Goal: Task Accomplishment & Management: Complete application form

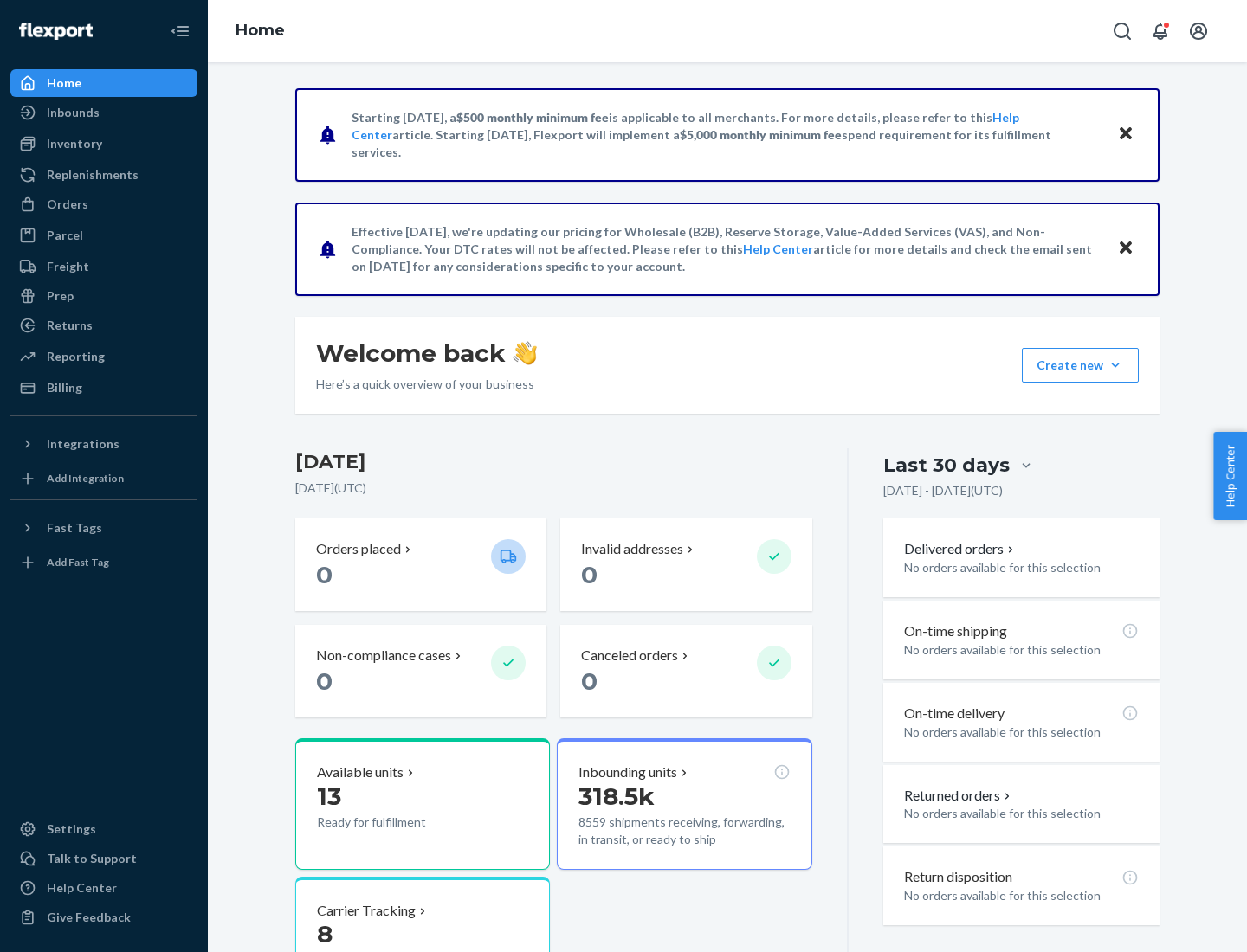
click at [1115, 365] on button "Create new Create new inbound Create new order Create new product" at bounding box center [1080, 365] width 117 height 35
click at [104, 113] on div "Inbounds" at bounding box center [104, 112] width 184 height 24
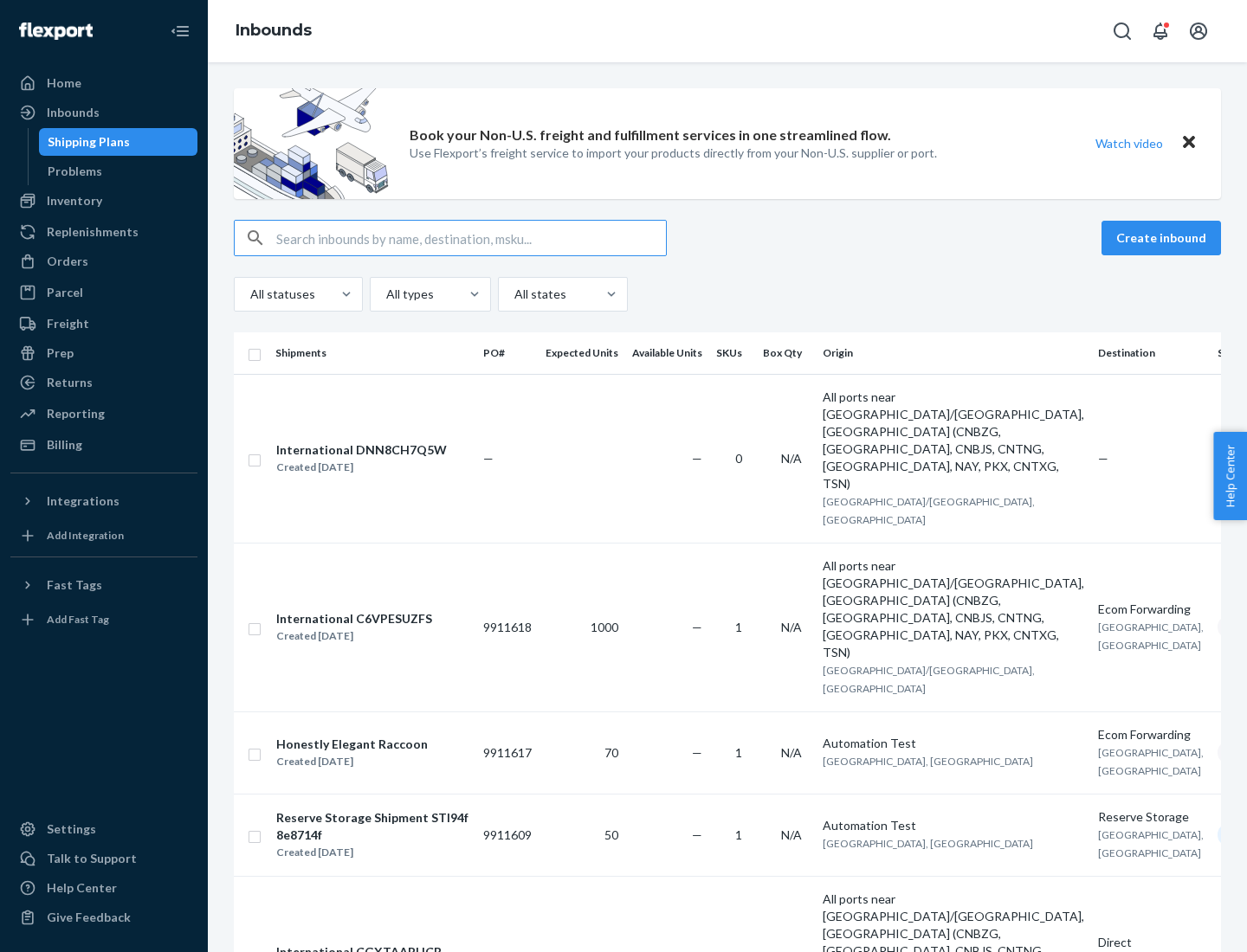
click at [1165, 238] on button "Create inbound" at bounding box center [1162, 238] width 120 height 35
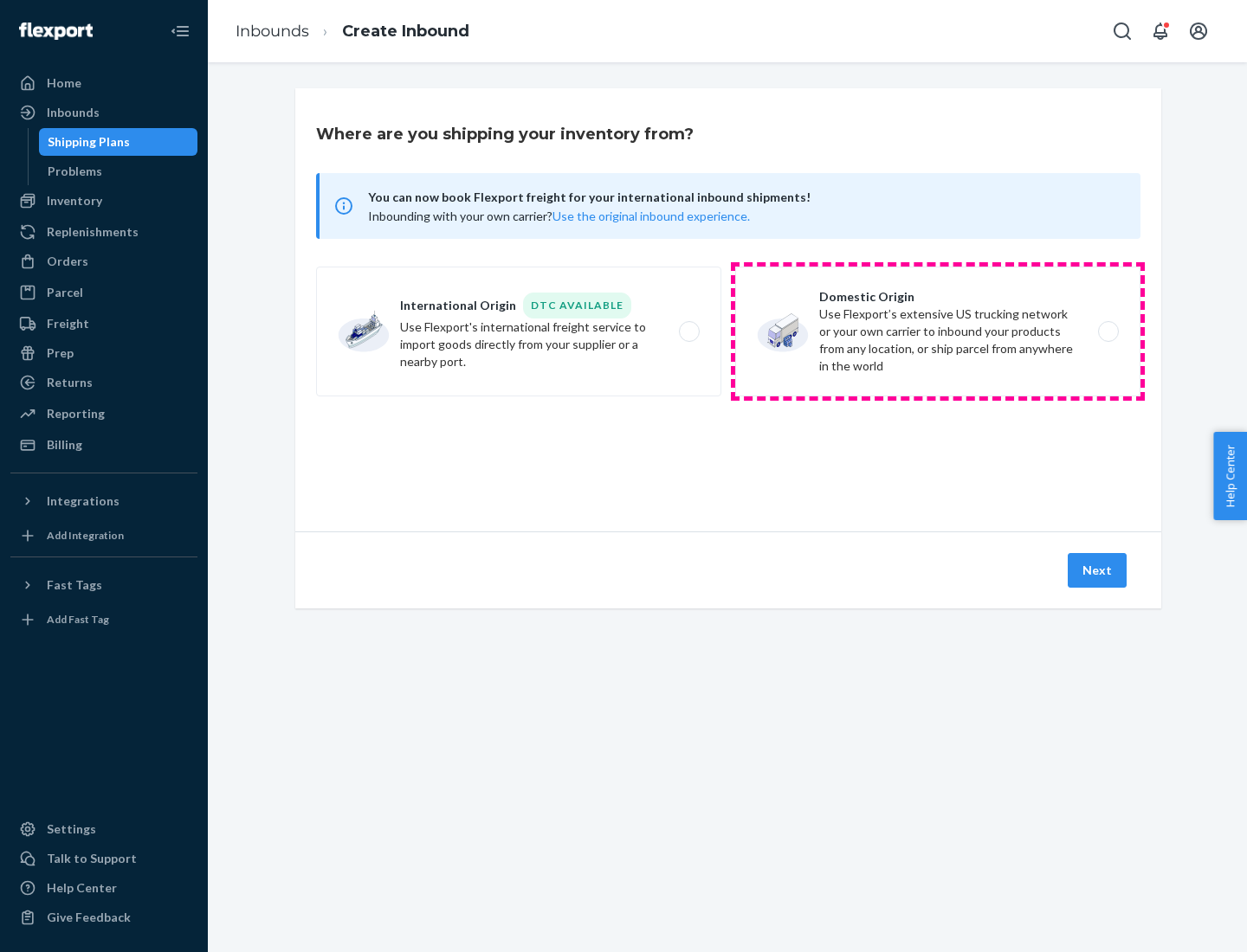
click at [938, 332] on label "Domestic Origin Use Flexport’s extensive US trucking network or your own carrie…" at bounding box center [938, 331] width 406 height 130
click at [1108, 332] on input "Domestic Origin Use Flexport’s extensive US trucking network or your own carrie…" at bounding box center [1114, 332] width 12 height 12
radio input "true"
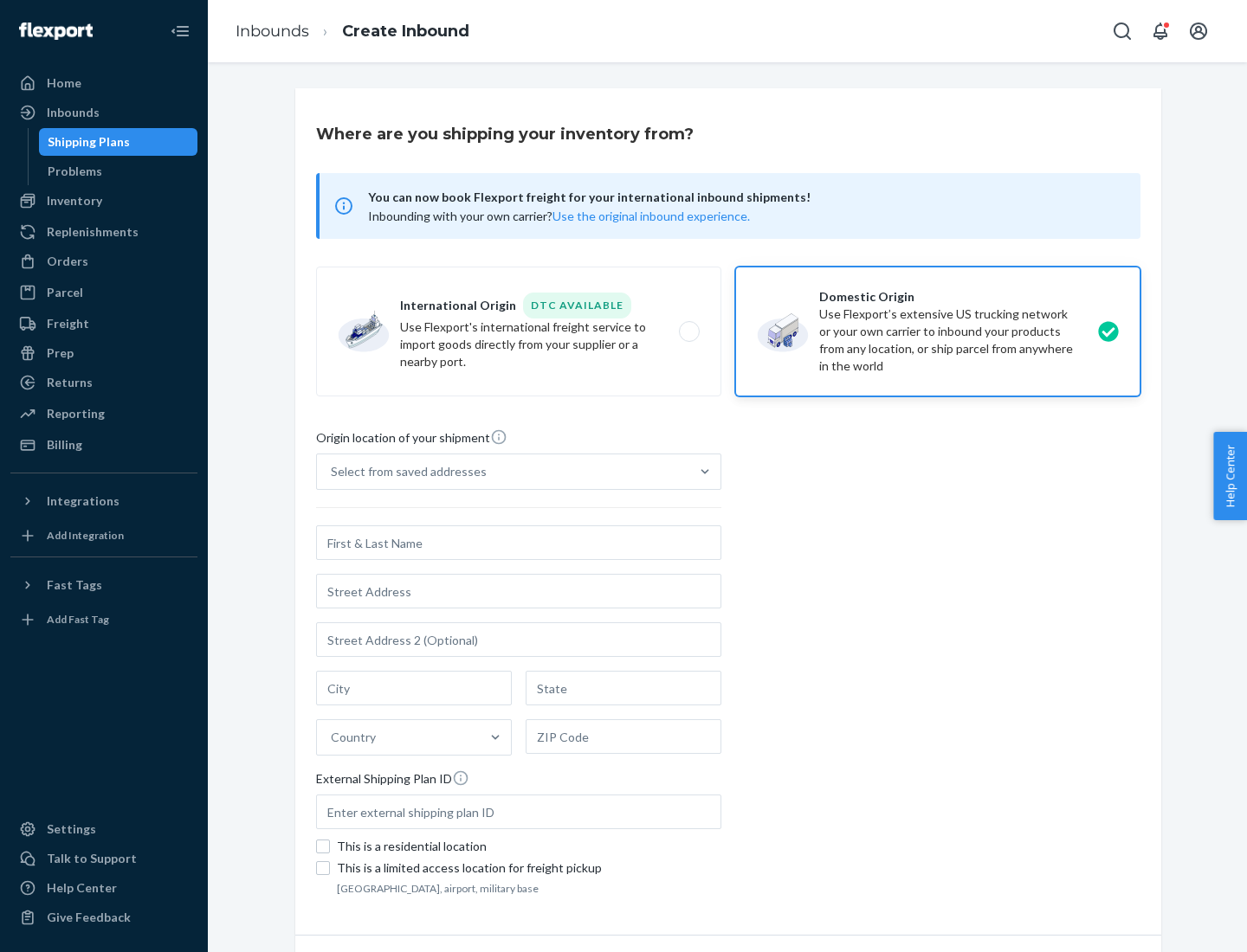
click at [405, 472] on div "Select from saved addresses" at bounding box center [409, 472] width 156 height 17
click at [333, 472] on input "Select from saved addresses" at bounding box center [332, 472] width 2 height 17
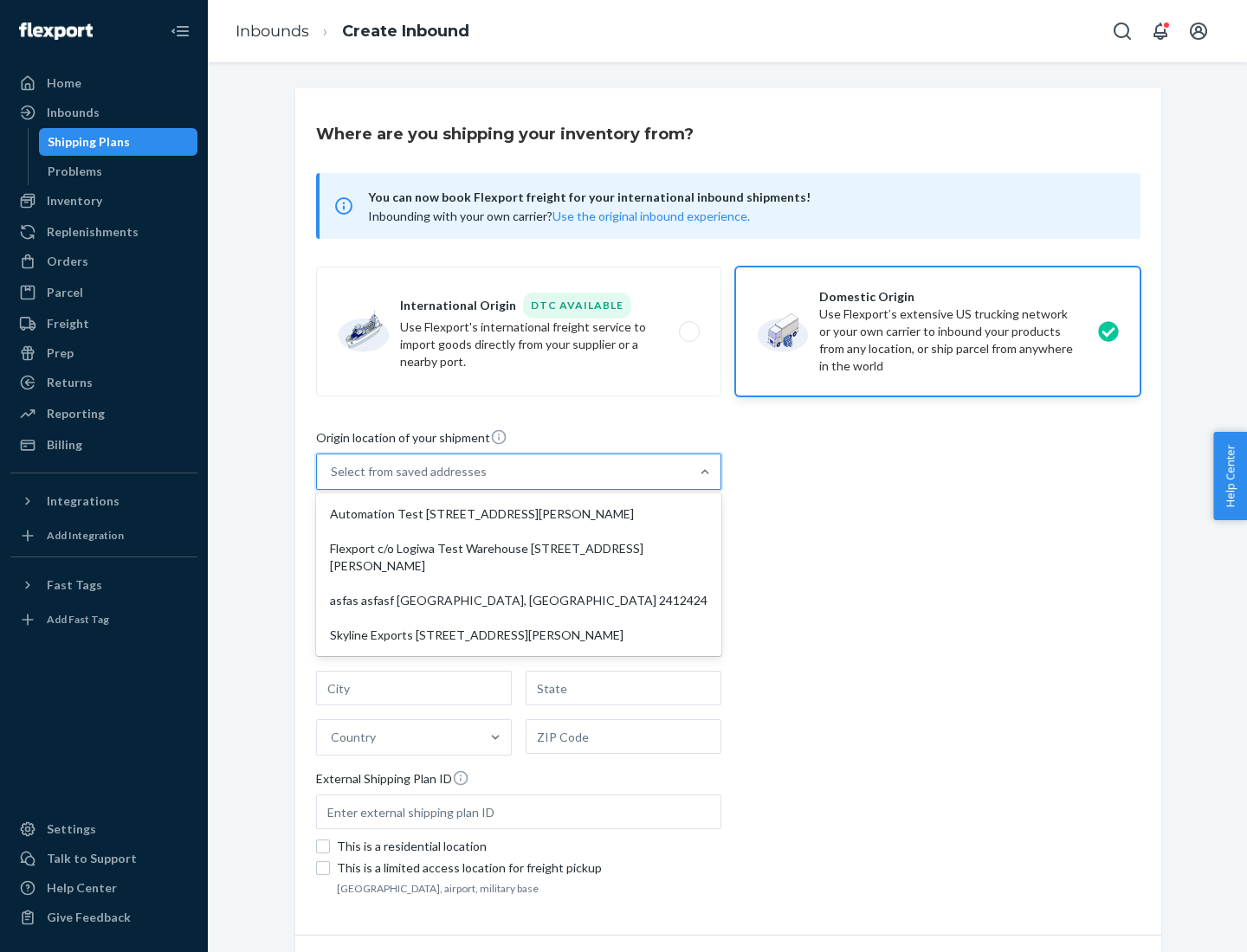
scroll to position [7, 0]
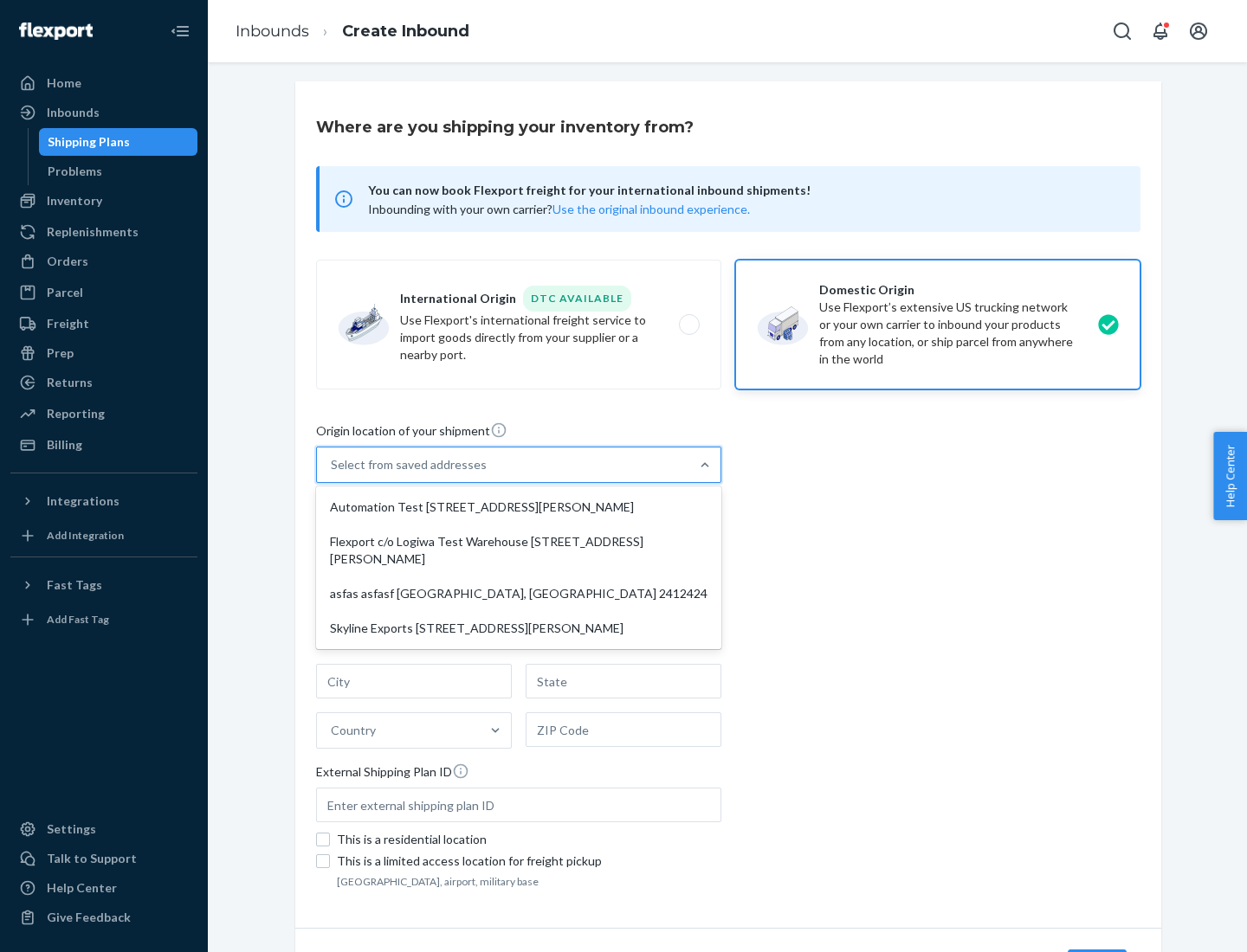
click at [519, 507] on div "Automation Test [STREET_ADDRESS][PERSON_NAME]" at bounding box center [518, 507] width 398 height 35
click at [333, 473] on input "option Automation Test [STREET_ADDRESS][PERSON_NAME] focused, 1 of 4. 4 results…" at bounding box center [332, 464] width 2 height 17
type input "Automation Test"
type input "9th Floor"
type input "[GEOGRAPHIC_DATA]"
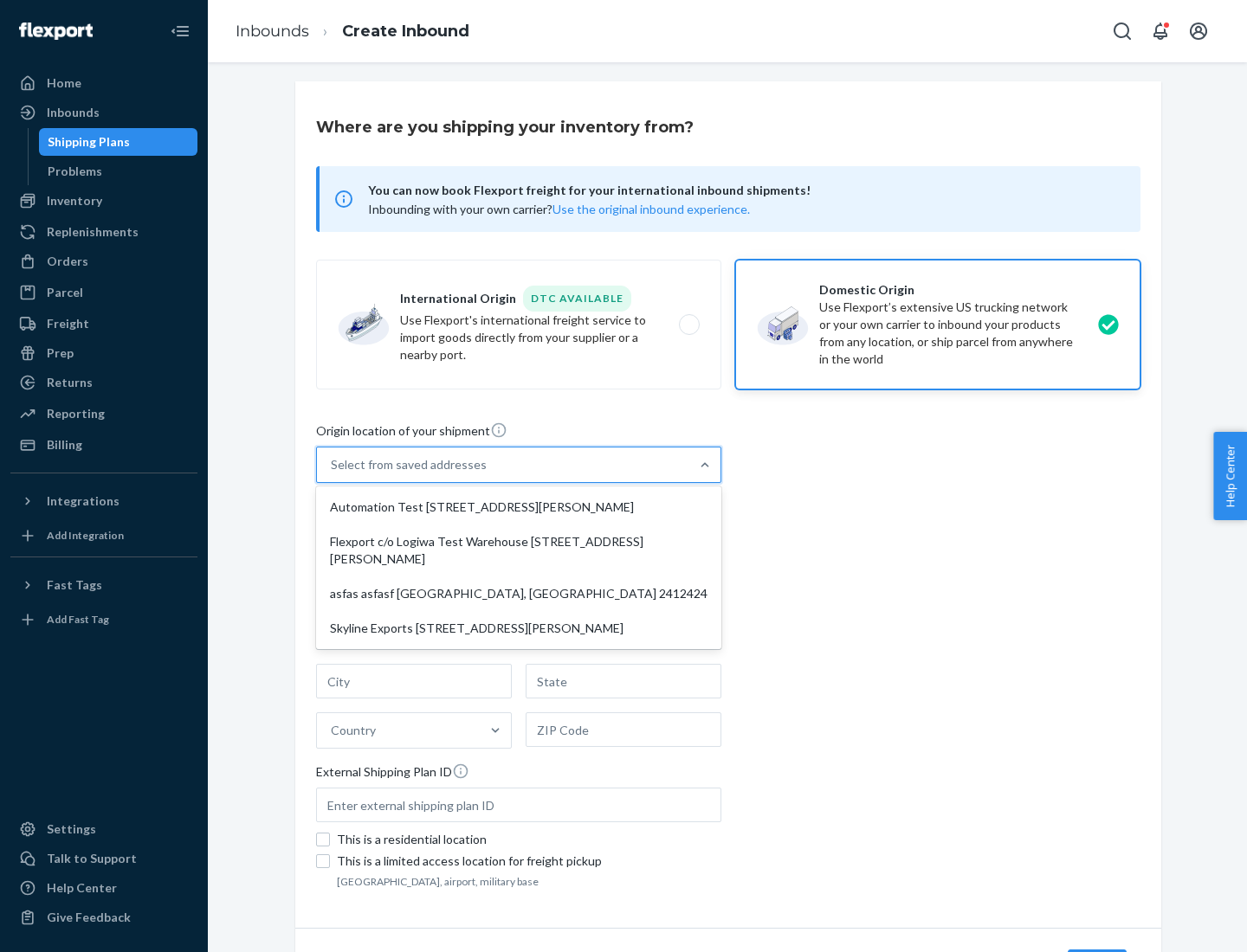
type input "CA"
type input "94104"
type input "[STREET_ADDRESS][PERSON_NAME]"
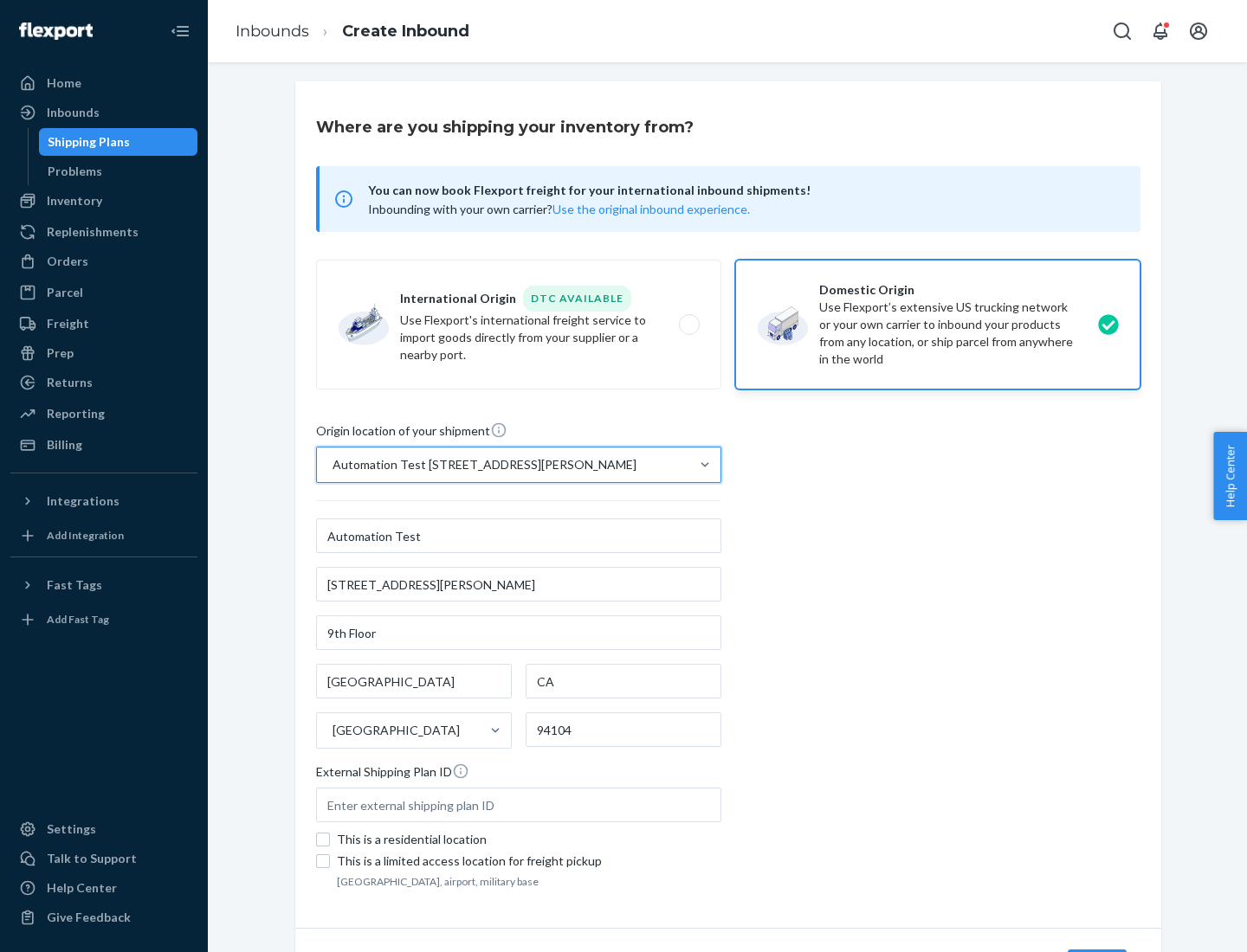
scroll to position [101, 0]
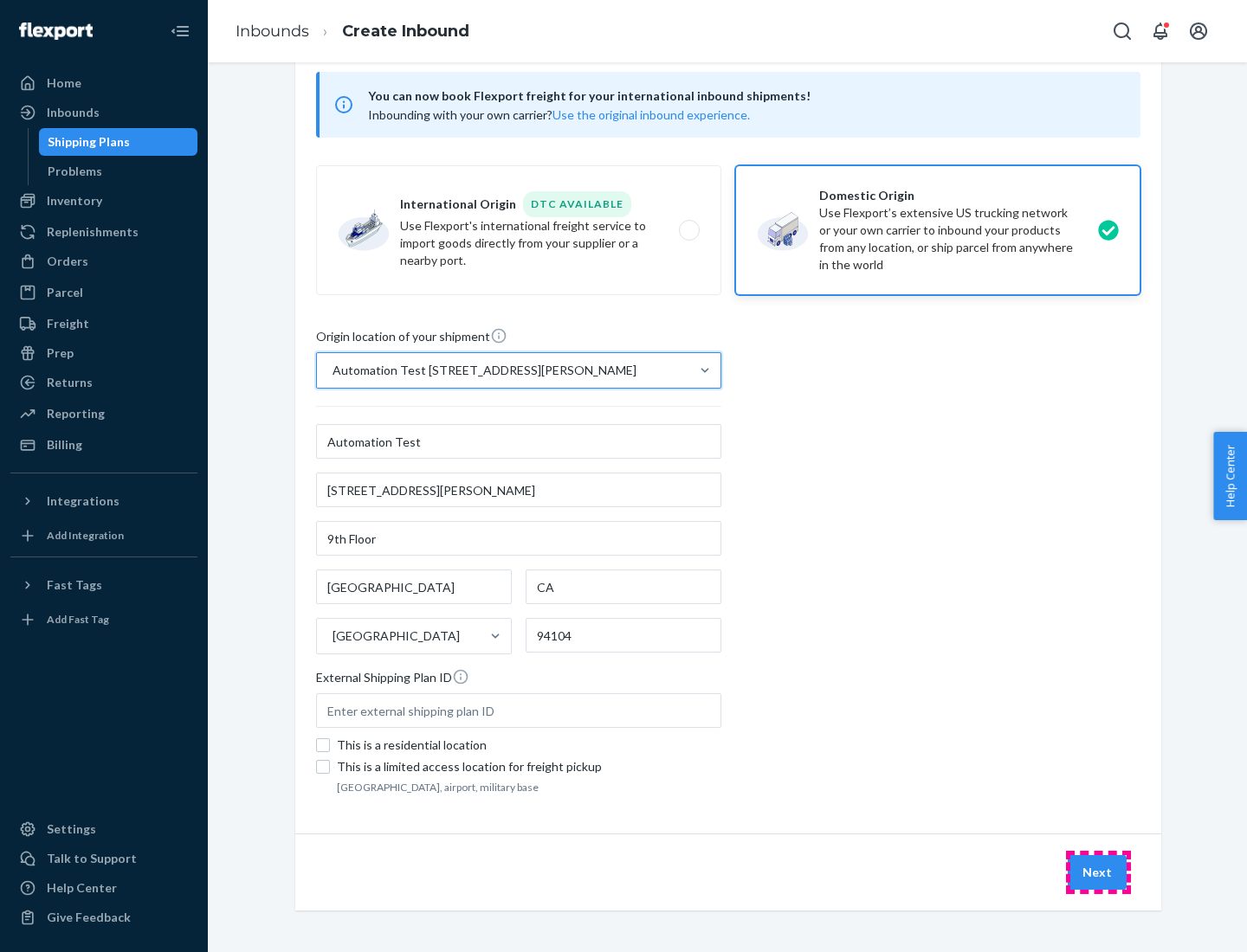
click at [1098, 872] on button "Next" at bounding box center [1098, 872] width 59 height 35
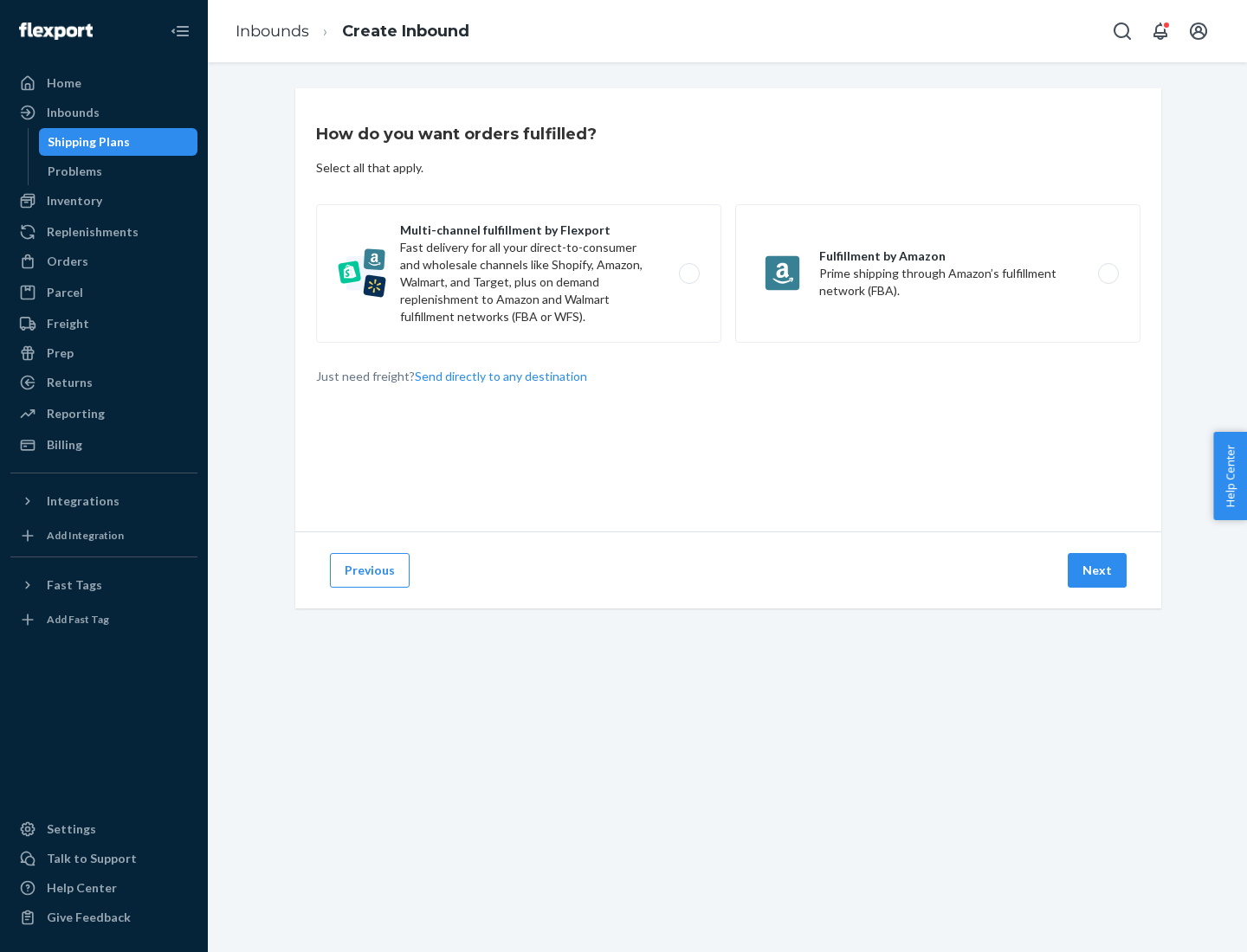
click at [519, 274] on label "Multi-channel fulfillment by Flexport Fast delivery for all your direct-to-cons…" at bounding box center [518, 273] width 406 height 139
click at [688, 274] on input "Multi-channel fulfillment by Flexport Fast delivery for all your direct-to-cons…" at bounding box center [694, 274] width 12 height 12
radio input "true"
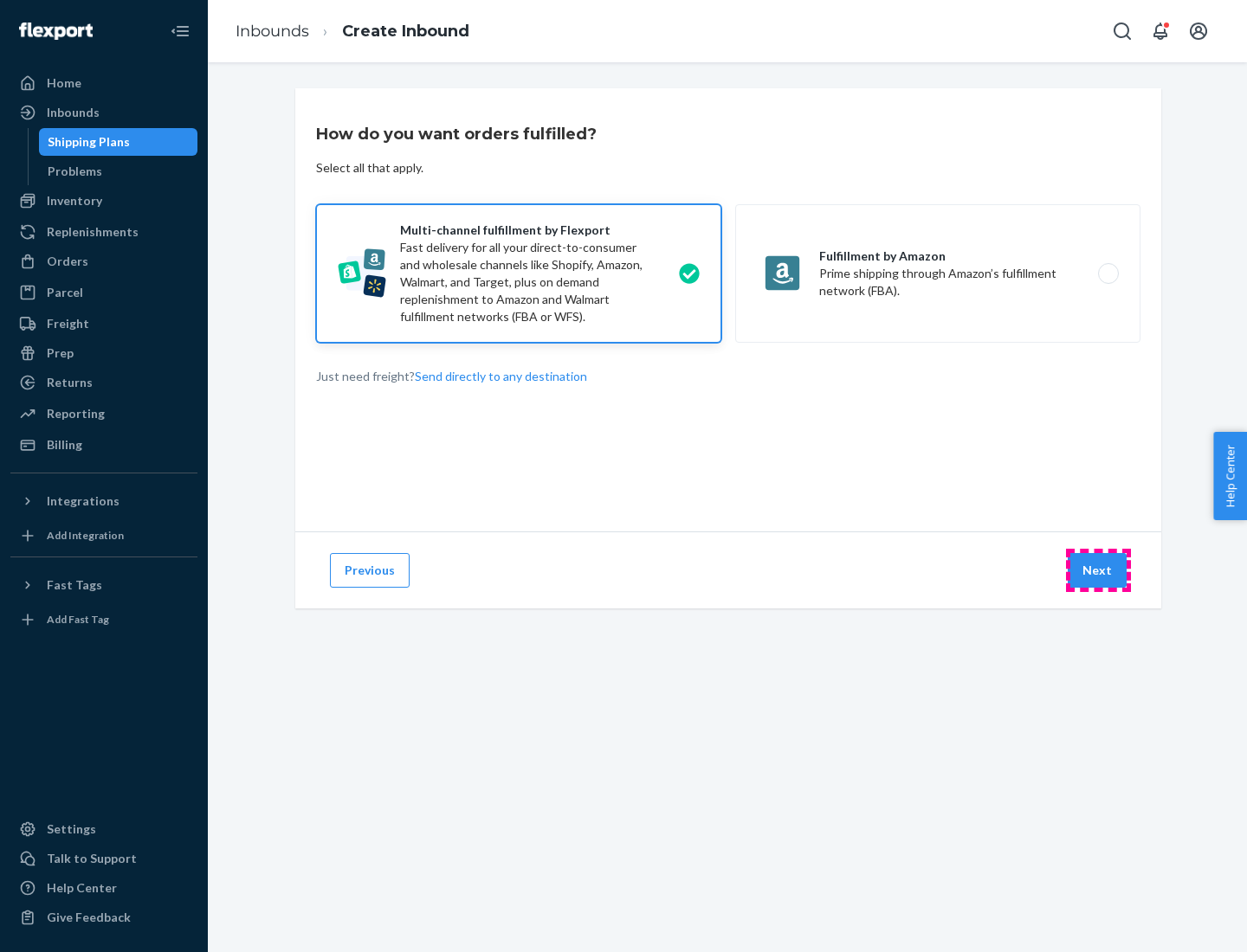
click at [1098, 571] on button "Next" at bounding box center [1098, 570] width 59 height 35
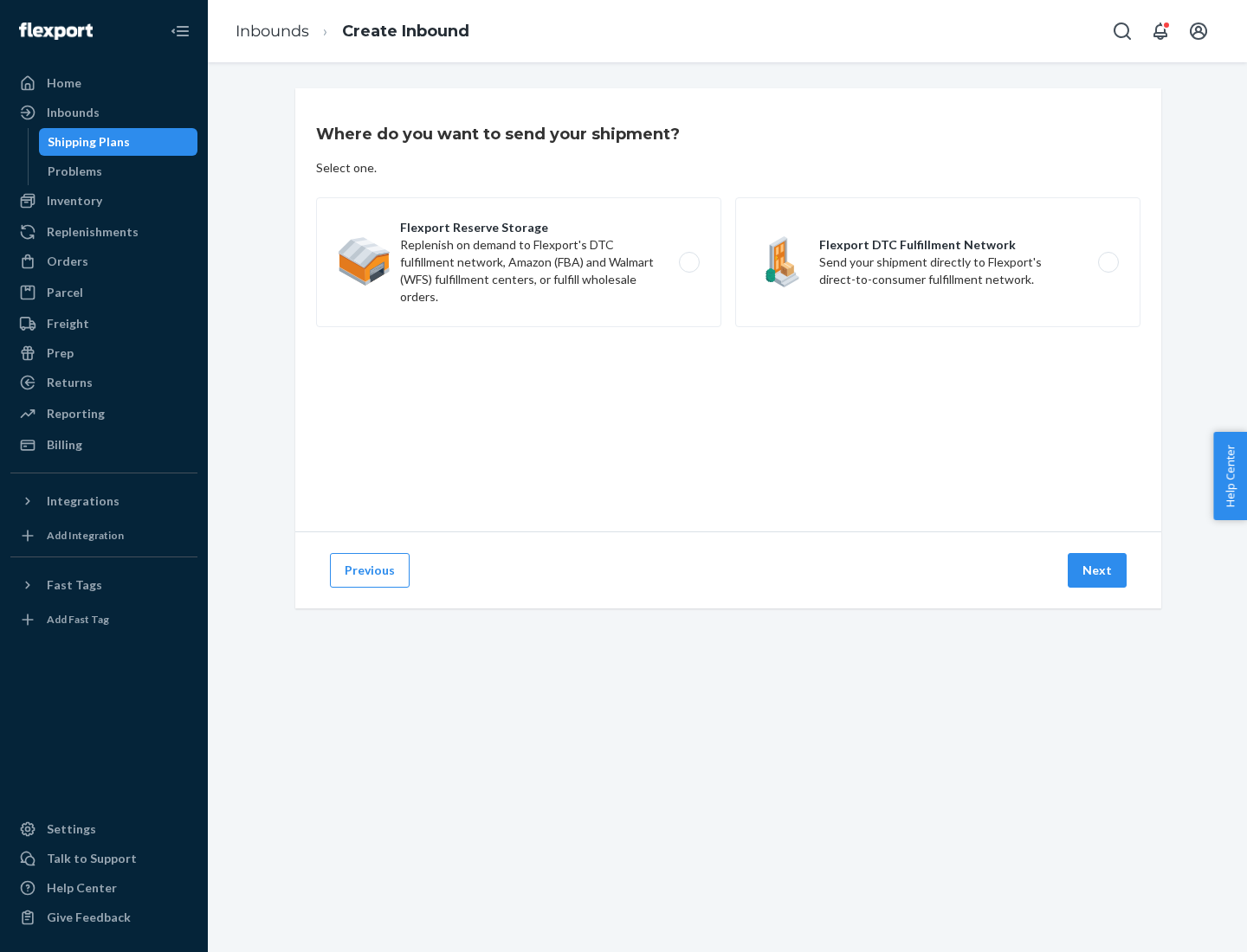
click at [938, 262] on label "Flexport DTC Fulfillment Network Send your shipment directly to Flexport's dire…" at bounding box center [938, 262] width 406 height 130
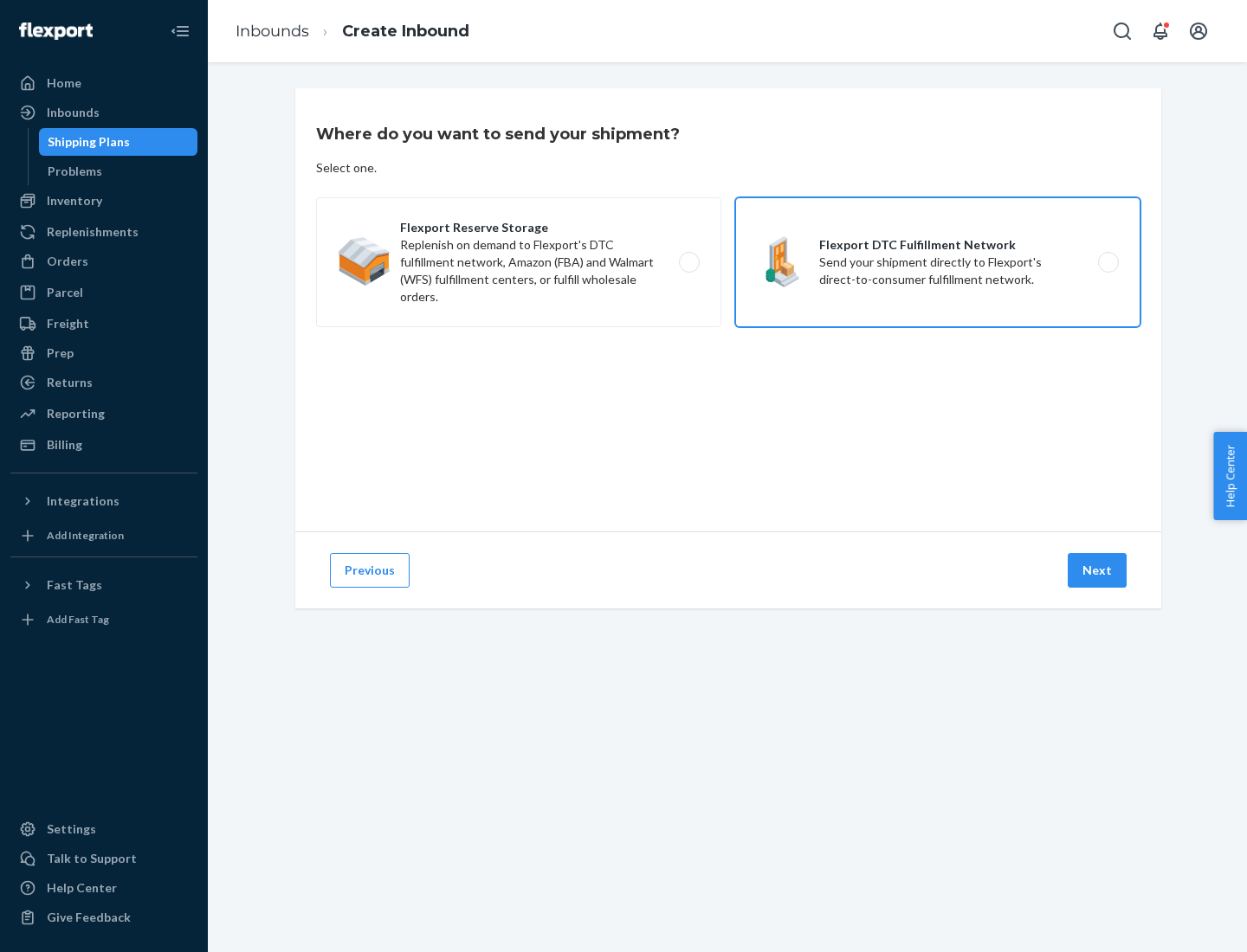
click at [1108, 262] on input "Flexport DTC Fulfillment Network Send your shipment directly to Flexport's dire…" at bounding box center [1114, 262] width 12 height 12
radio input "true"
click at [1098, 571] on button "Next" at bounding box center [1098, 570] width 59 height 35
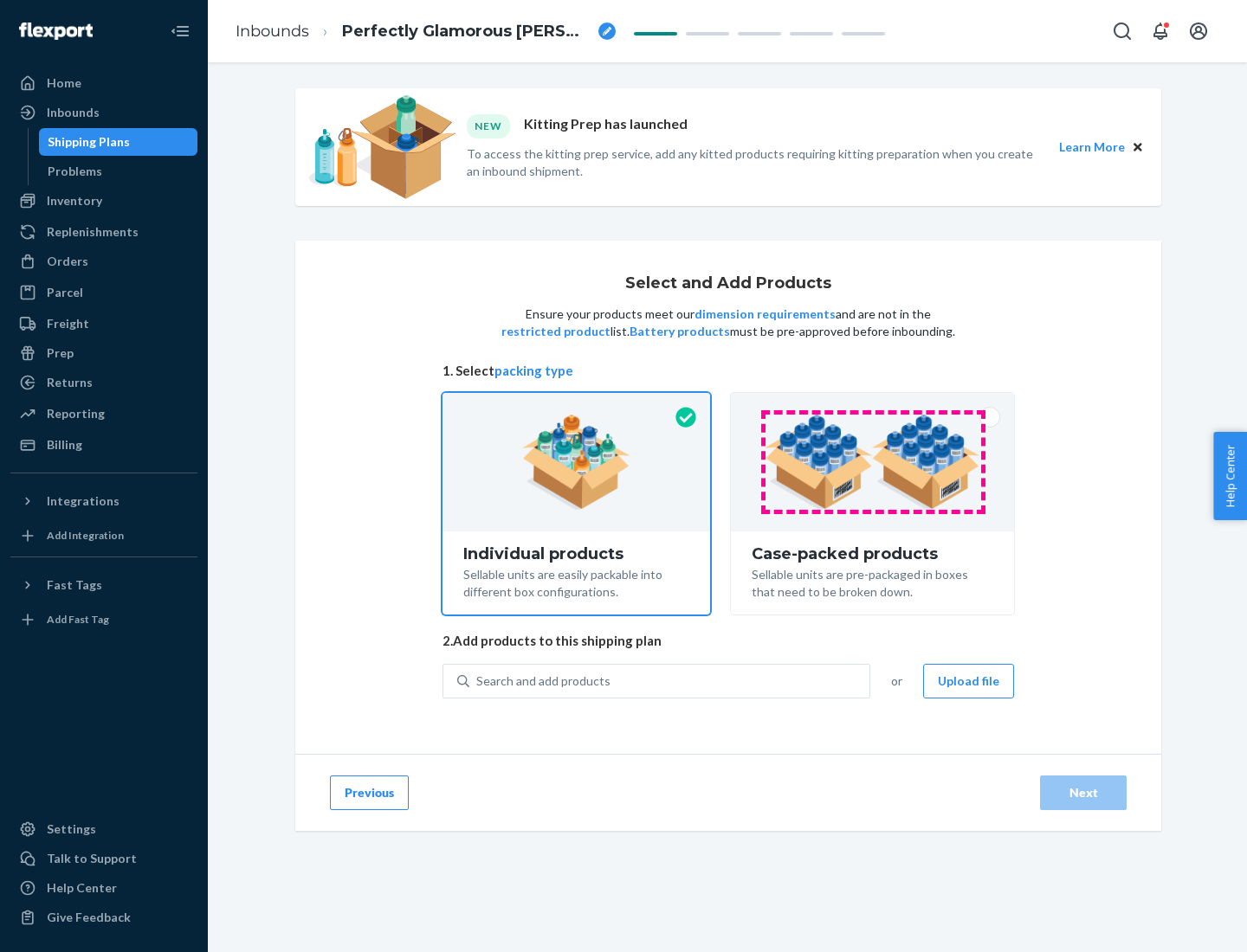
click at [873, 463] on img at bounding box center [872, 463] width 216 height 95
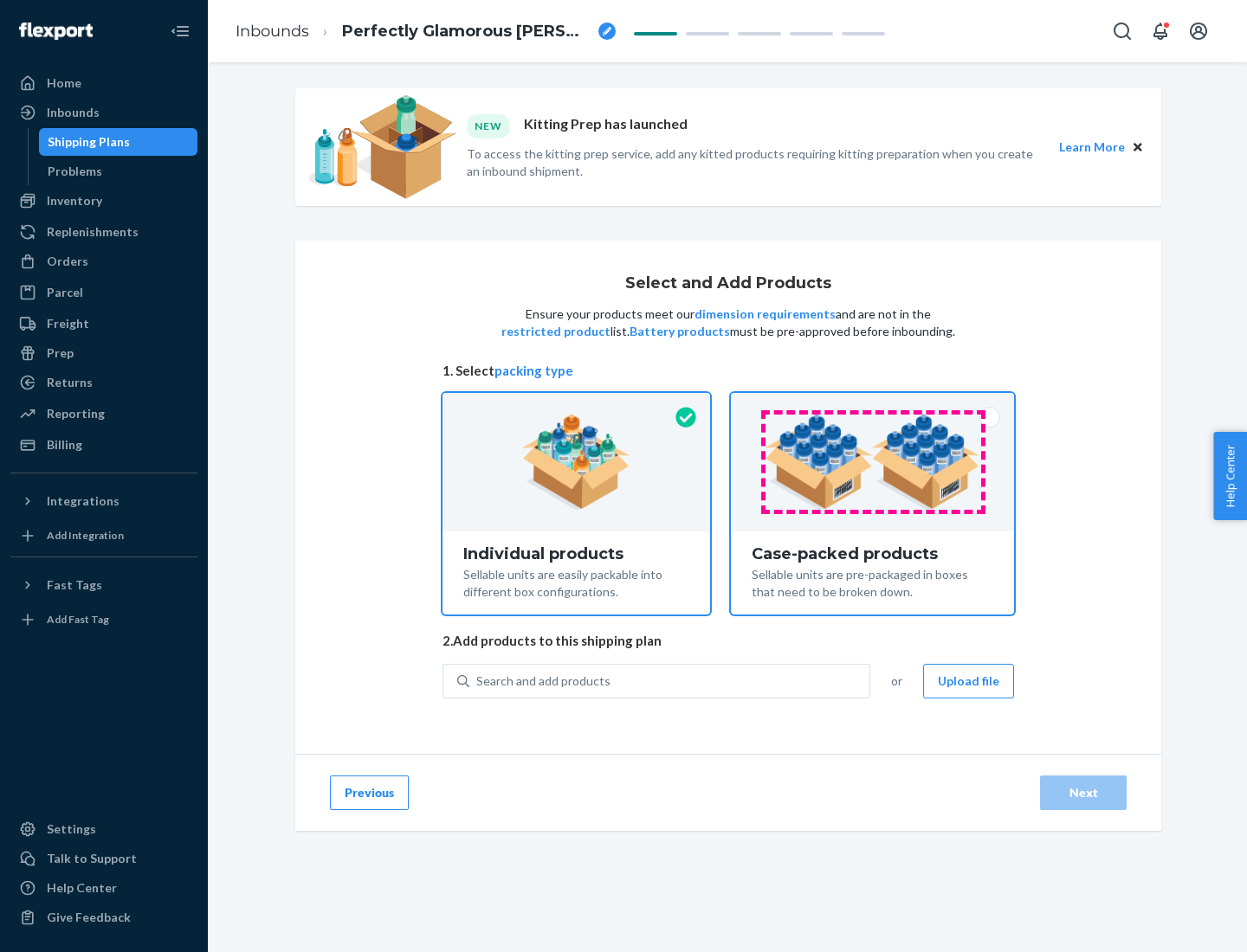
click at [873, 404] on input "Case-packed products Sellable units are pre-packaged in boxes that need to be b…" at bounding box center [873, 398] width 12 height 12
radio input "true"
radio input "false"
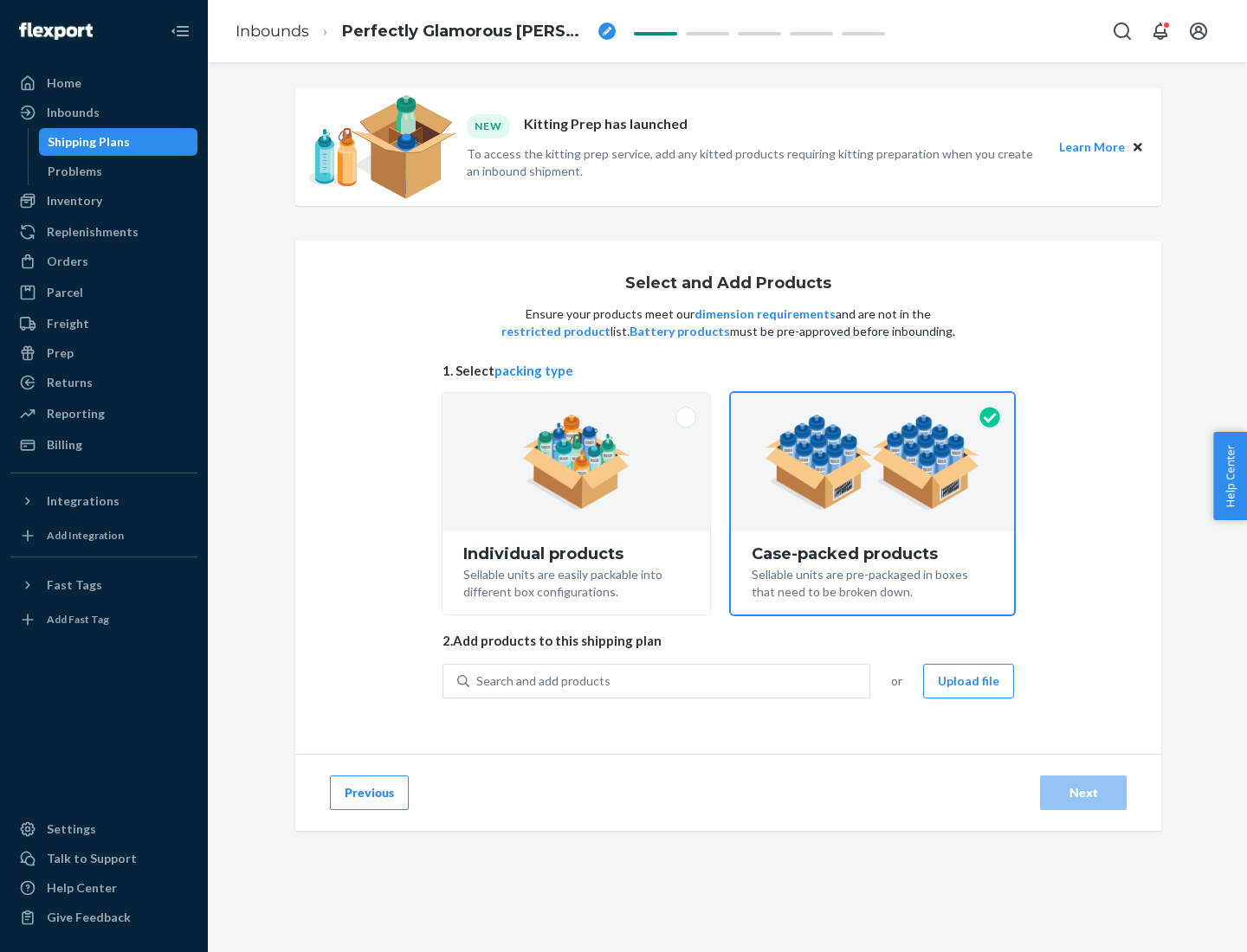
click at [670, 681] on div "Search and add products" at bounding box center [669, 681] width 400 height 31
click at [478, 681] on input "Search and add products" at bounding box center [477, 681] width 2 height 17
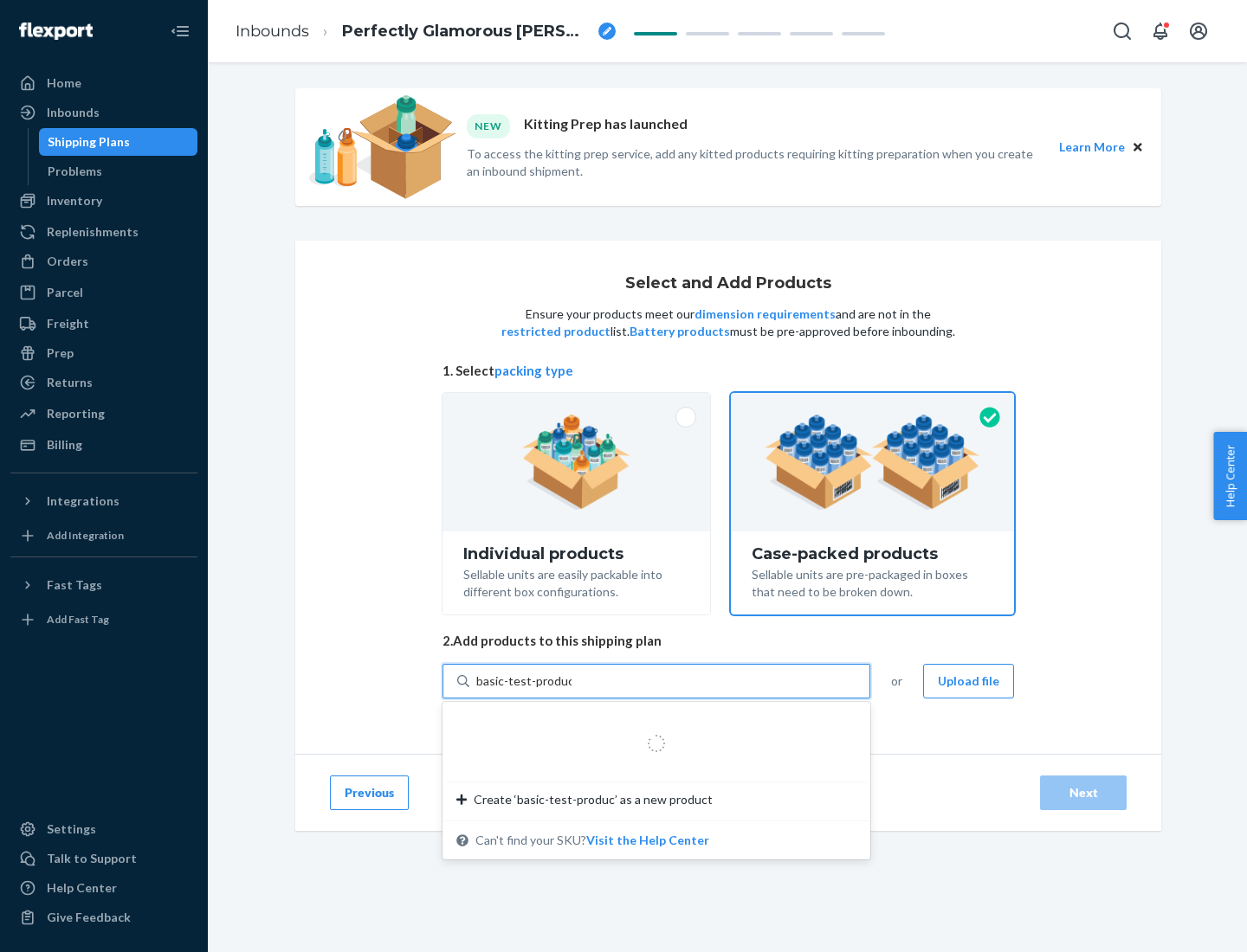
type input "basic-test-product-1"
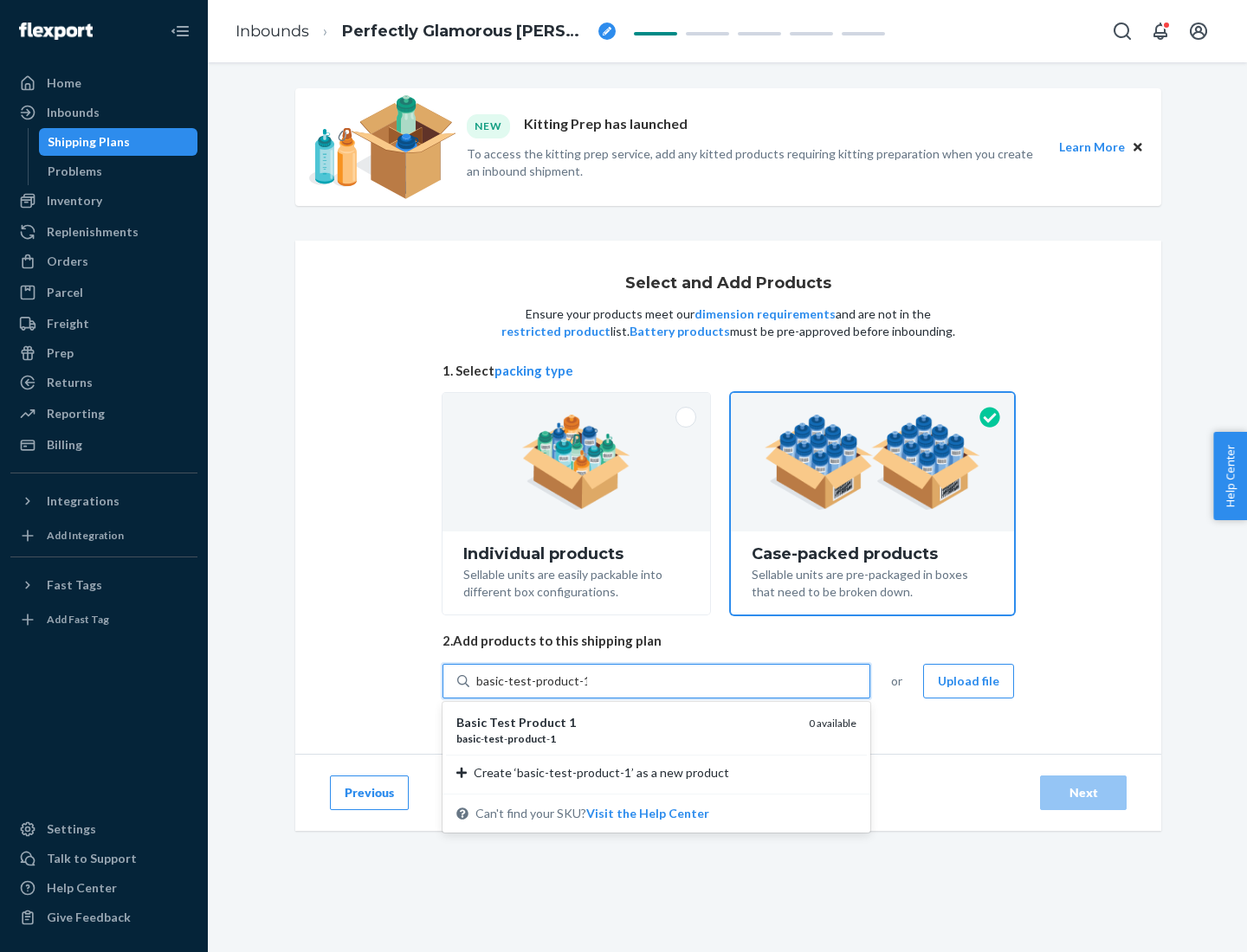
click at [627, 738] on div "basic - test - product - 1" at bounding box center [626, 739] width 338 height 14
click at [587, 690] on input "basic-test-product-1" at bounding box center [532, 681] width 111 height 17
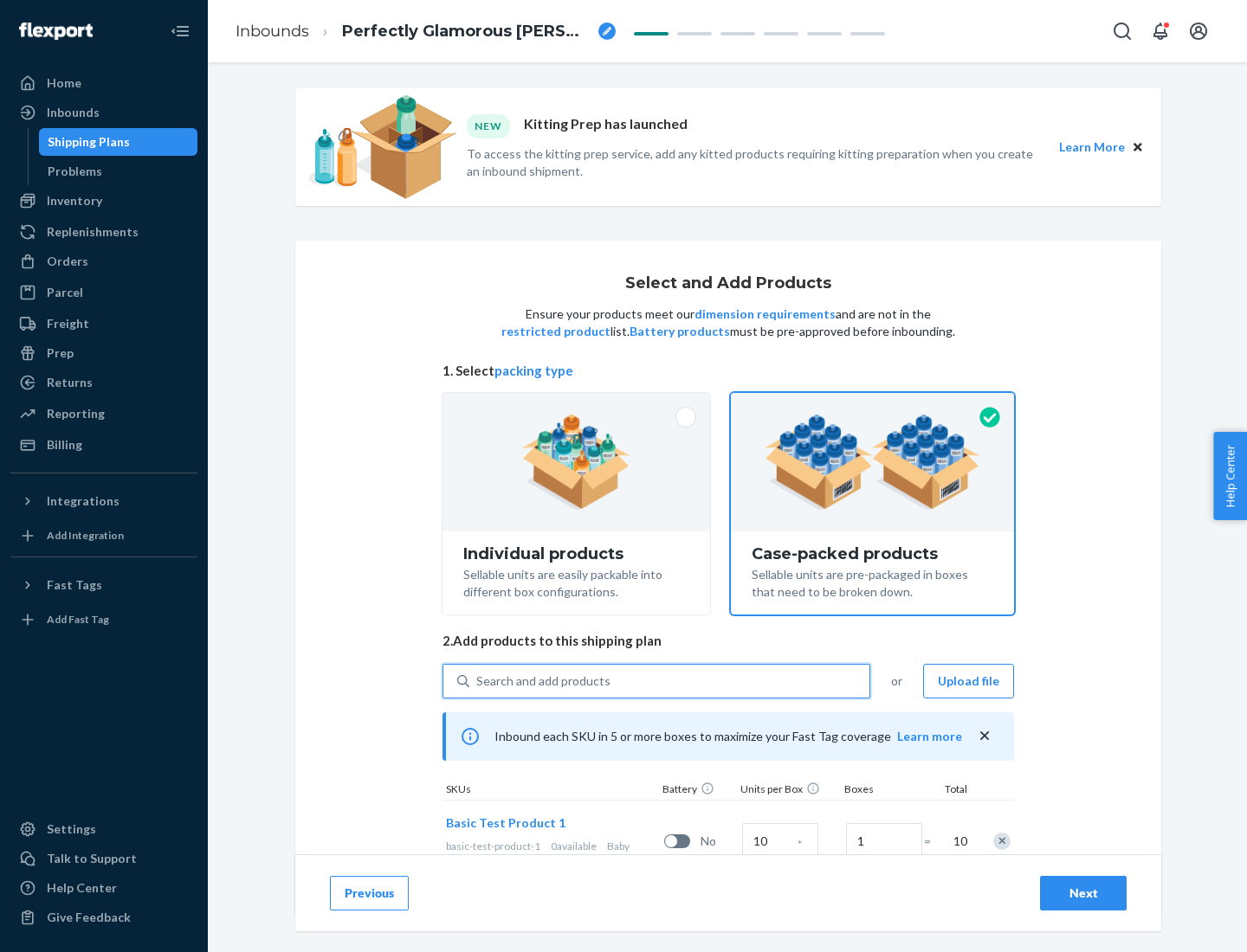
scroll to position [63, 0]
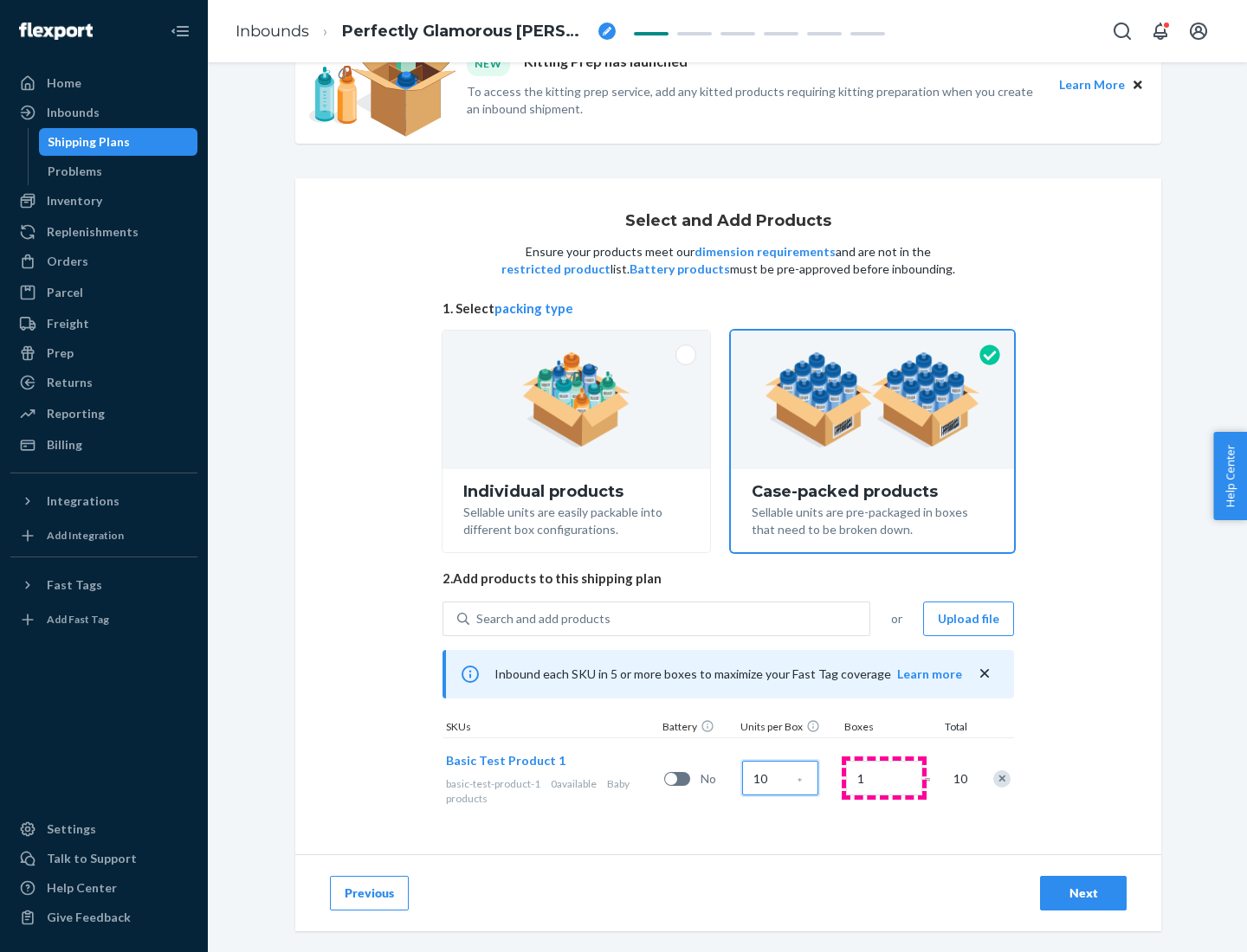
type input "10"
type input "7"
click at [1084, 894] on div "Next" at bounding box center [1084, 893] width 57 height 17
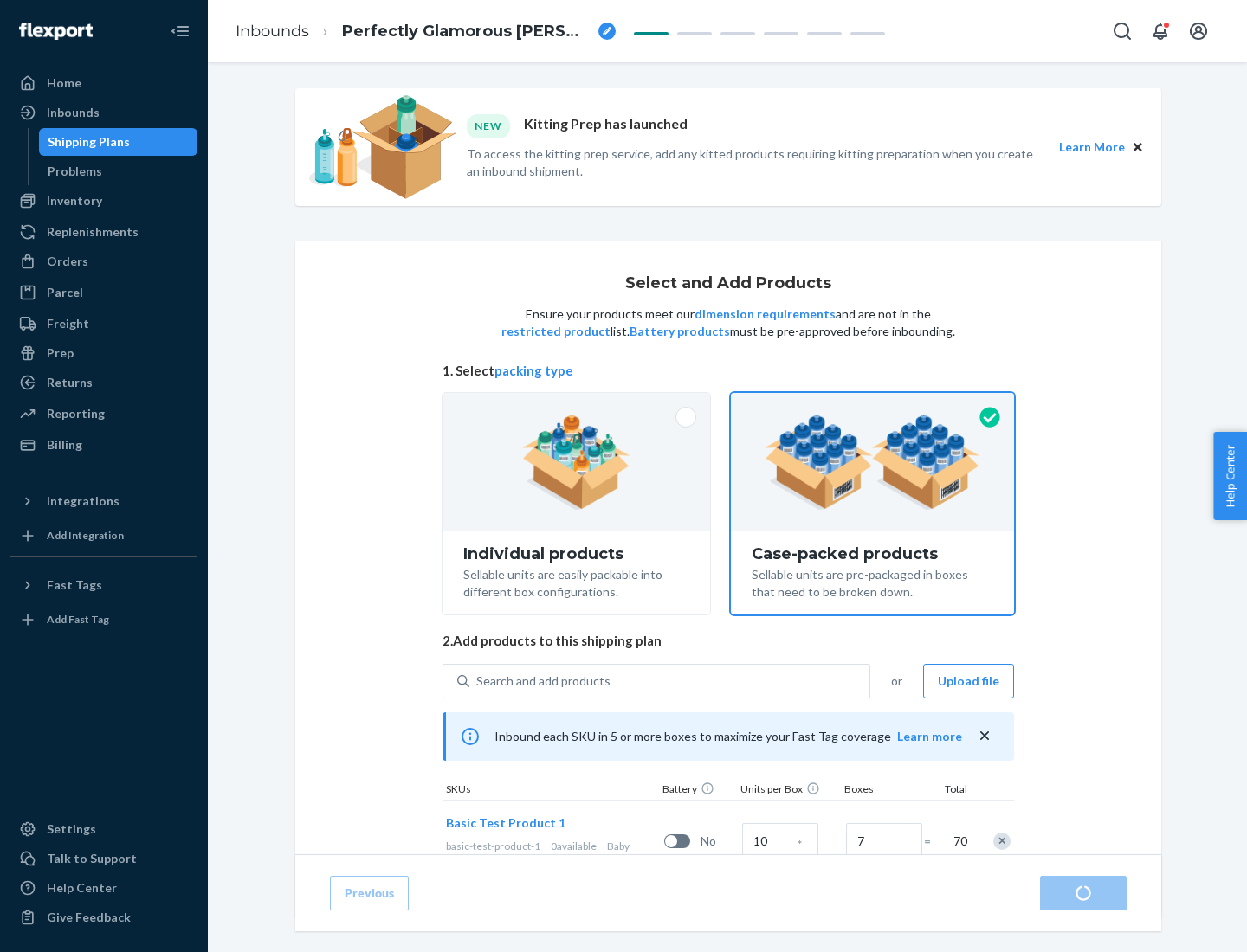
radio input "true"
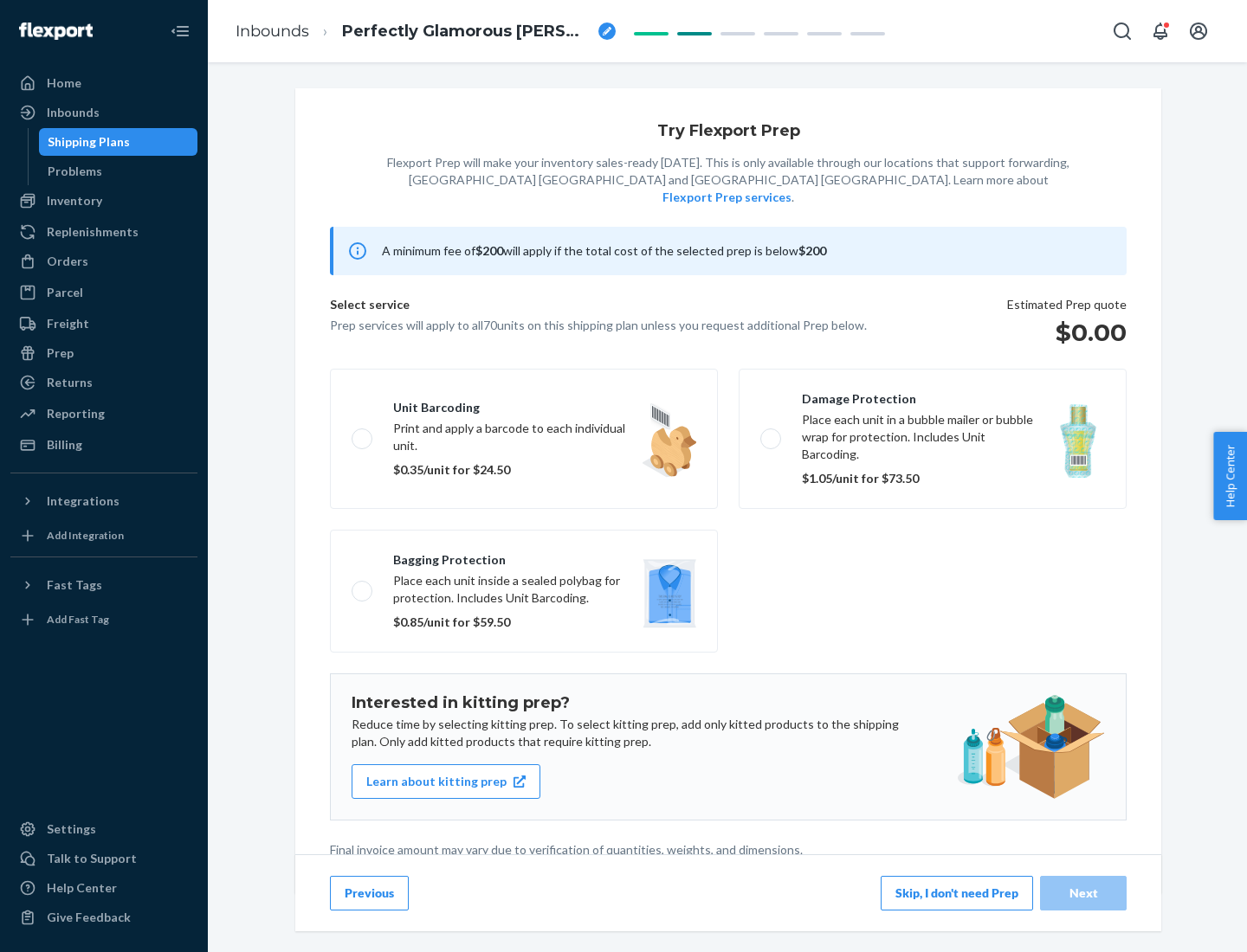
scroll to position [4, 0]
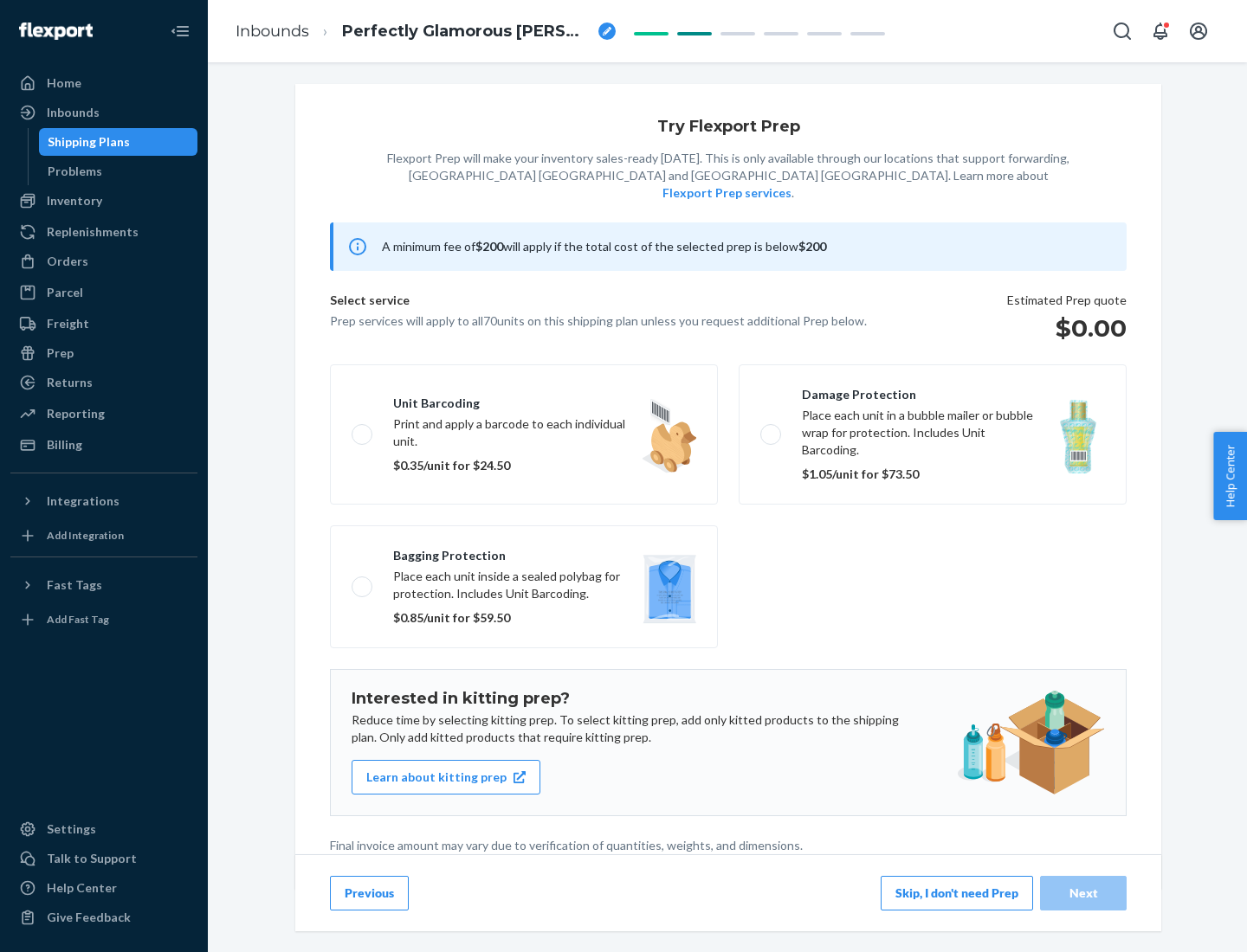
click at [524, 551] on label "Bagging protection Place each unit inside a sealed polybag for protection. Incl…" at bounding box center [525, 586] width 389 height 123
click at [363, 581] on input "Bagging protection Place each unit inside a sealed polybag for protection. Incl…" at bounding box center [357, 586] width 12 height 12
checkbox input "true"
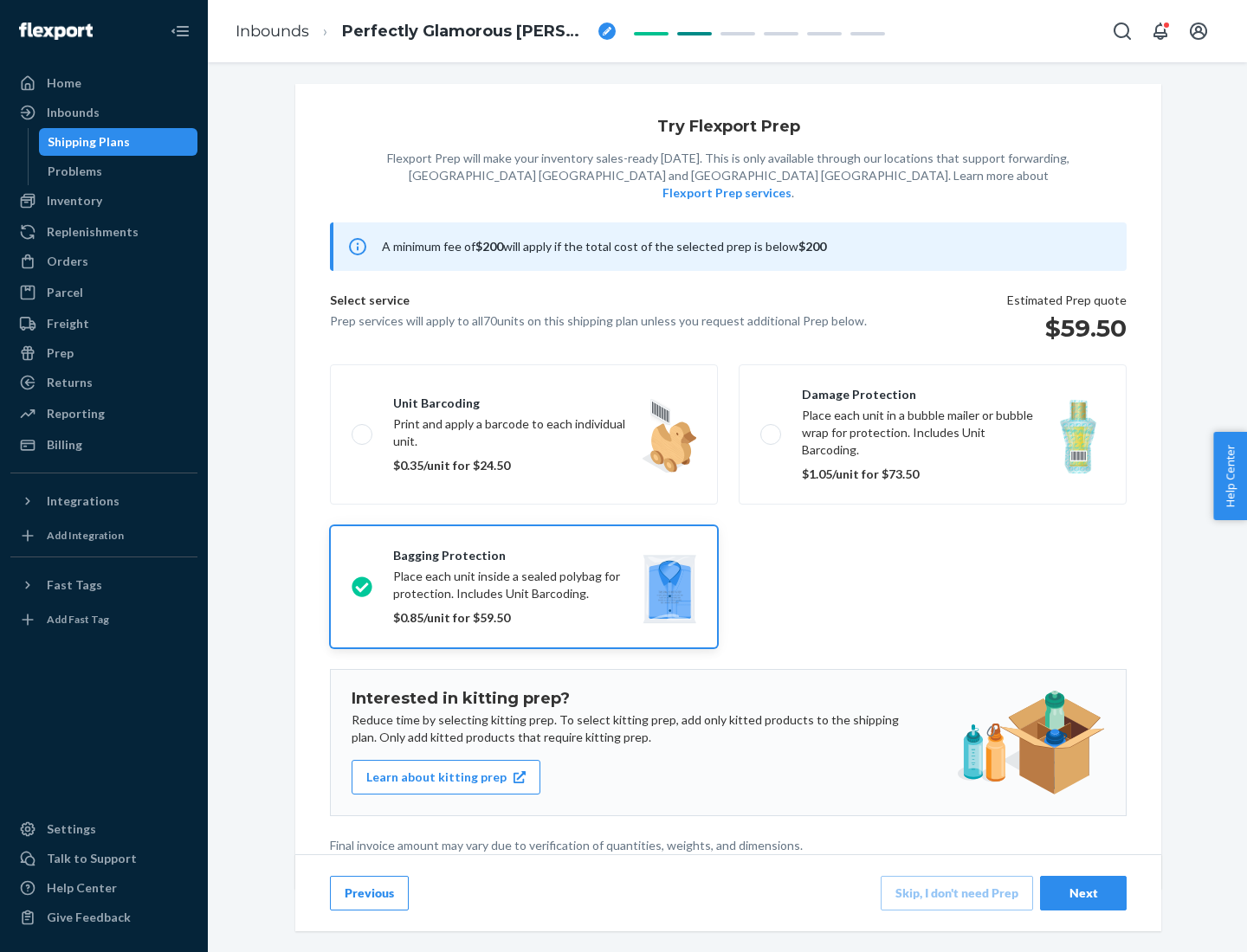
click at [1084, 893] on div "Next" at bounding box center [1084, 893] width 57 height 17
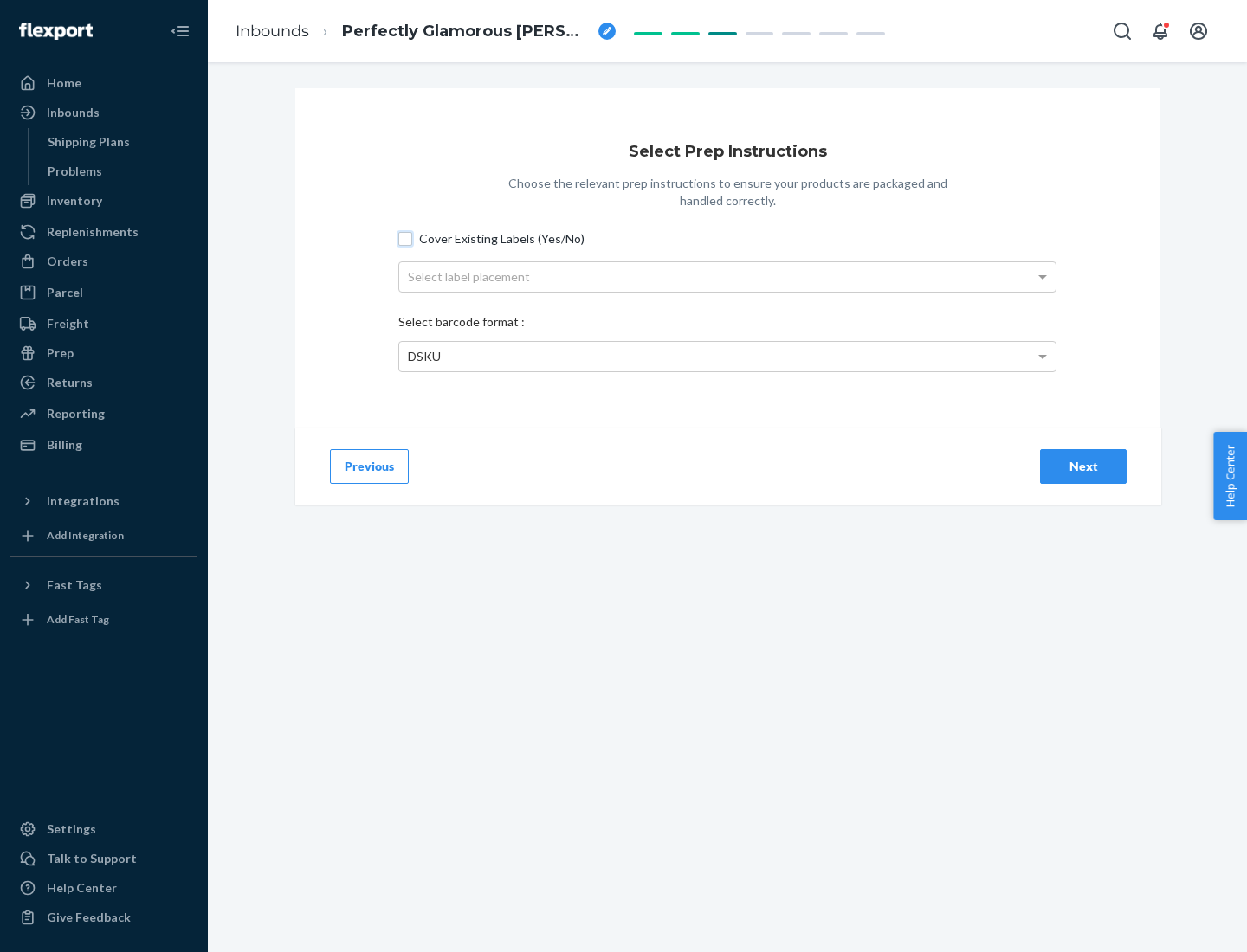
click at [406, 238] on input "Cover Existing Labels (Yes/No)" at bounding box center [405, 238] width 13 height 13
checkbox input "true"
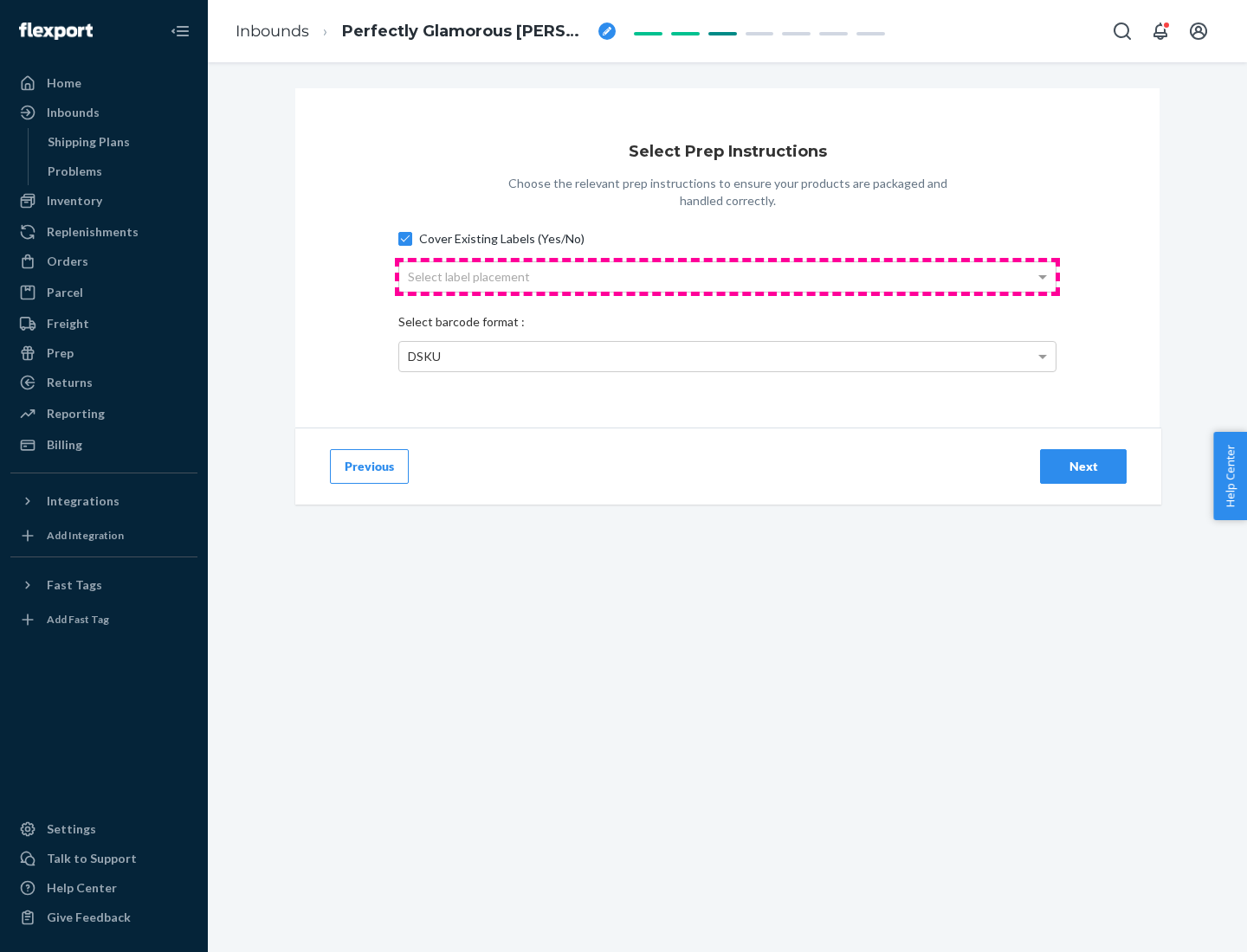
click at [728, 276] on div "Select label placement" at bounding box center [728, 276] width 657 height 30
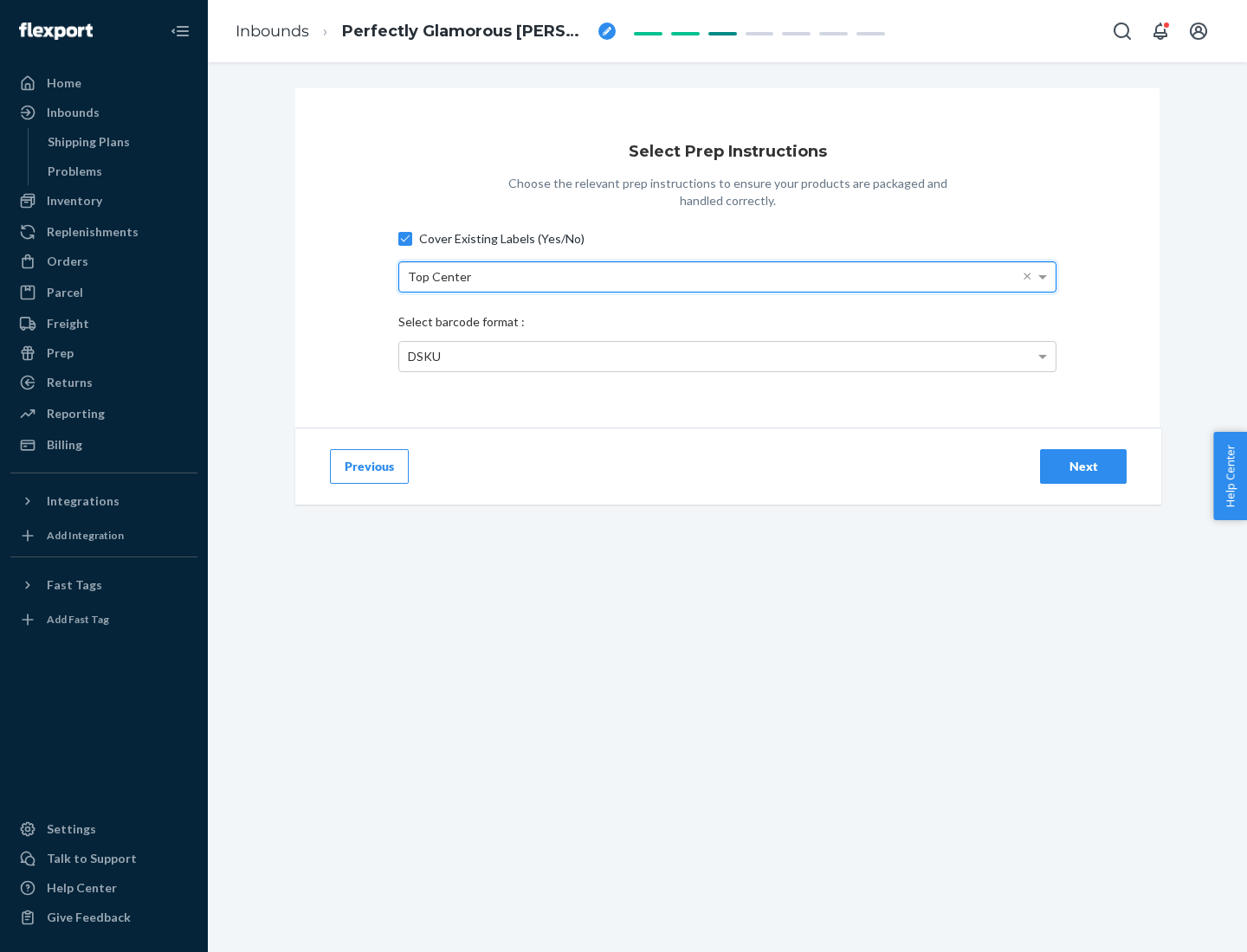
click at [728, 356] on div "DSKU" at bounding box center [728, 356] width 657 height 30
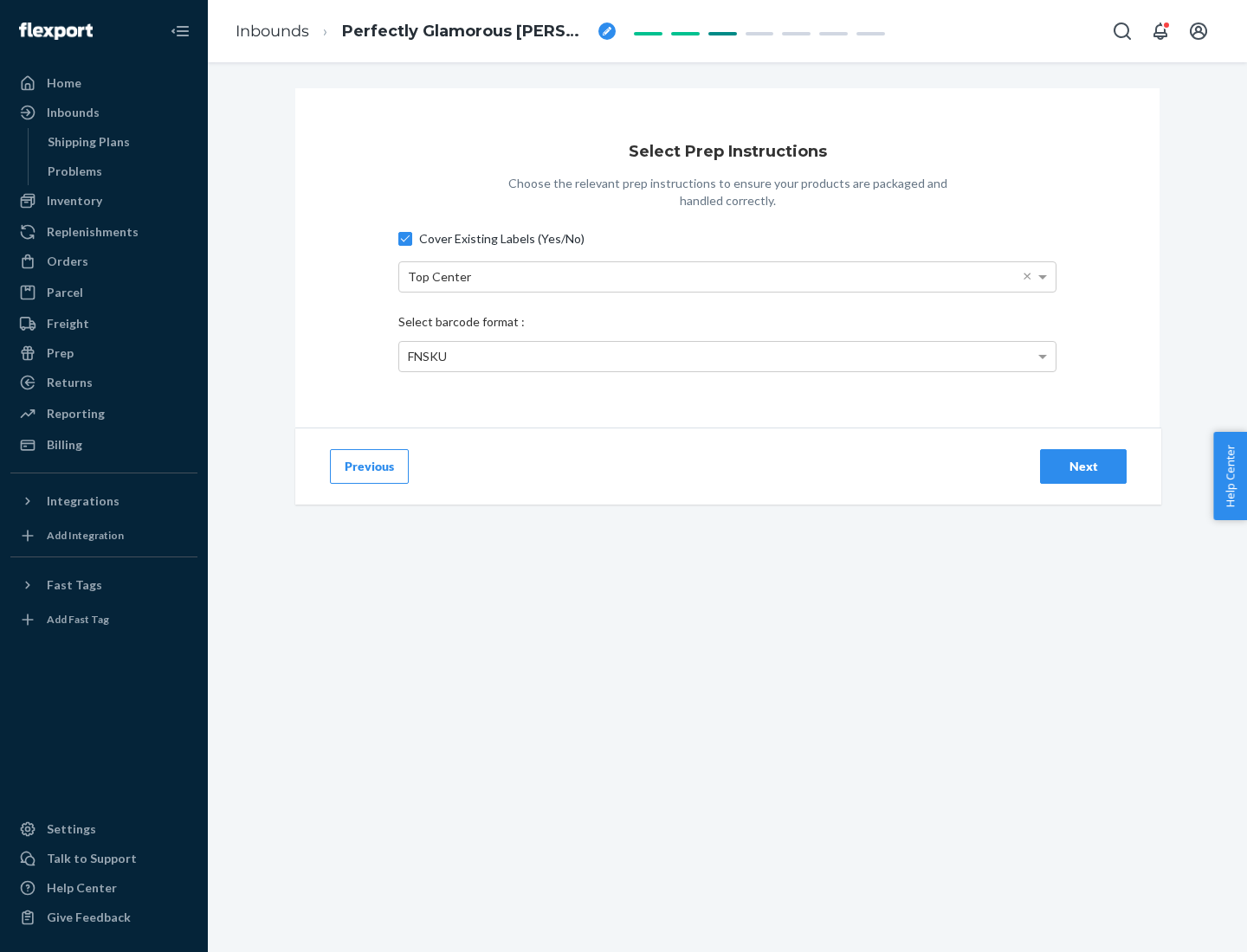
click at [1084, 466] on div "Next" at bounding box center [1084, 466] width 57 height 17
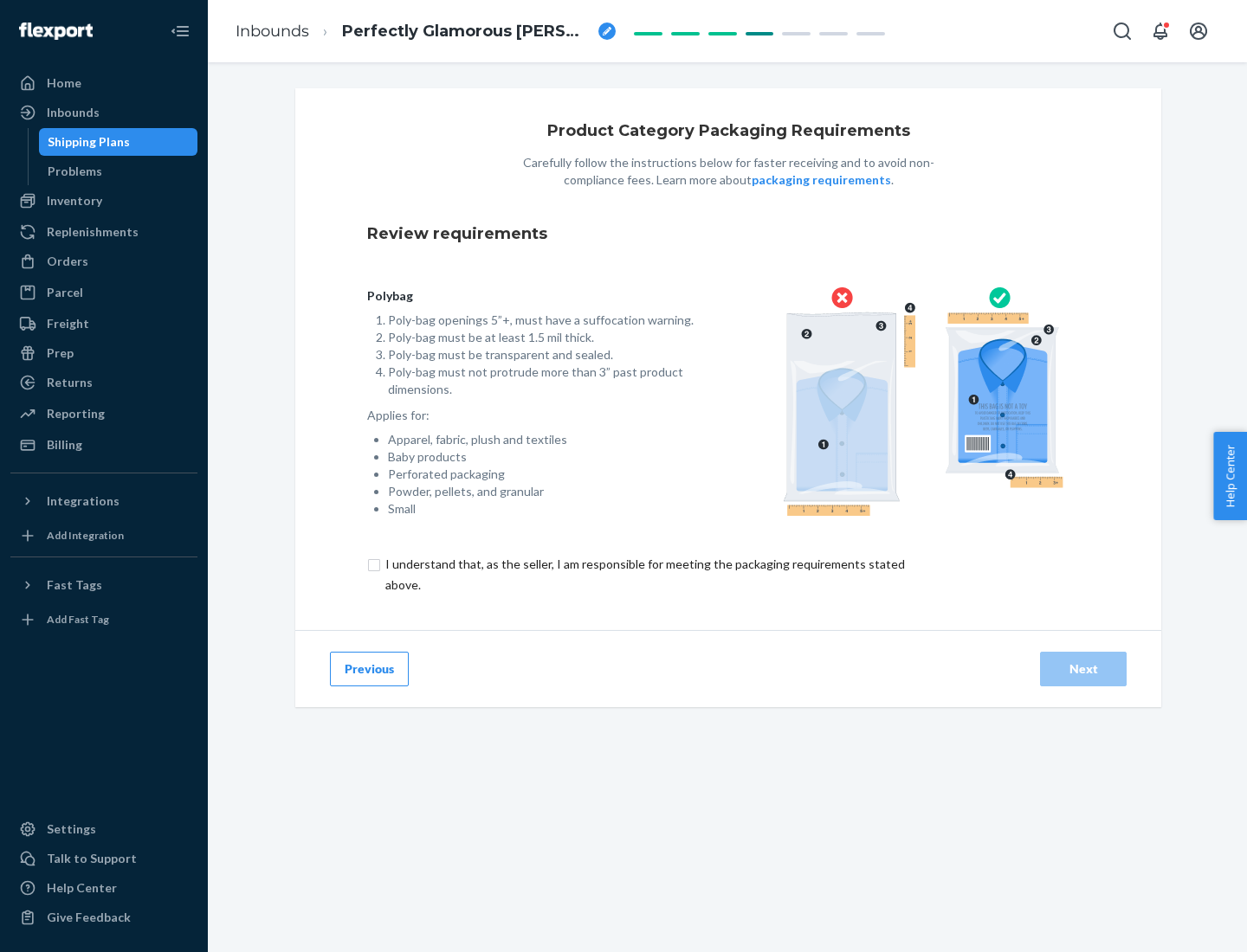
click at [644, 574] on input "checkbox" at bounding box center [655, 574] width 577 height 41
checkbox input "true"
click at [1084, 668] on div "Next" at bounding box center [1084, 668] width 57 height 17
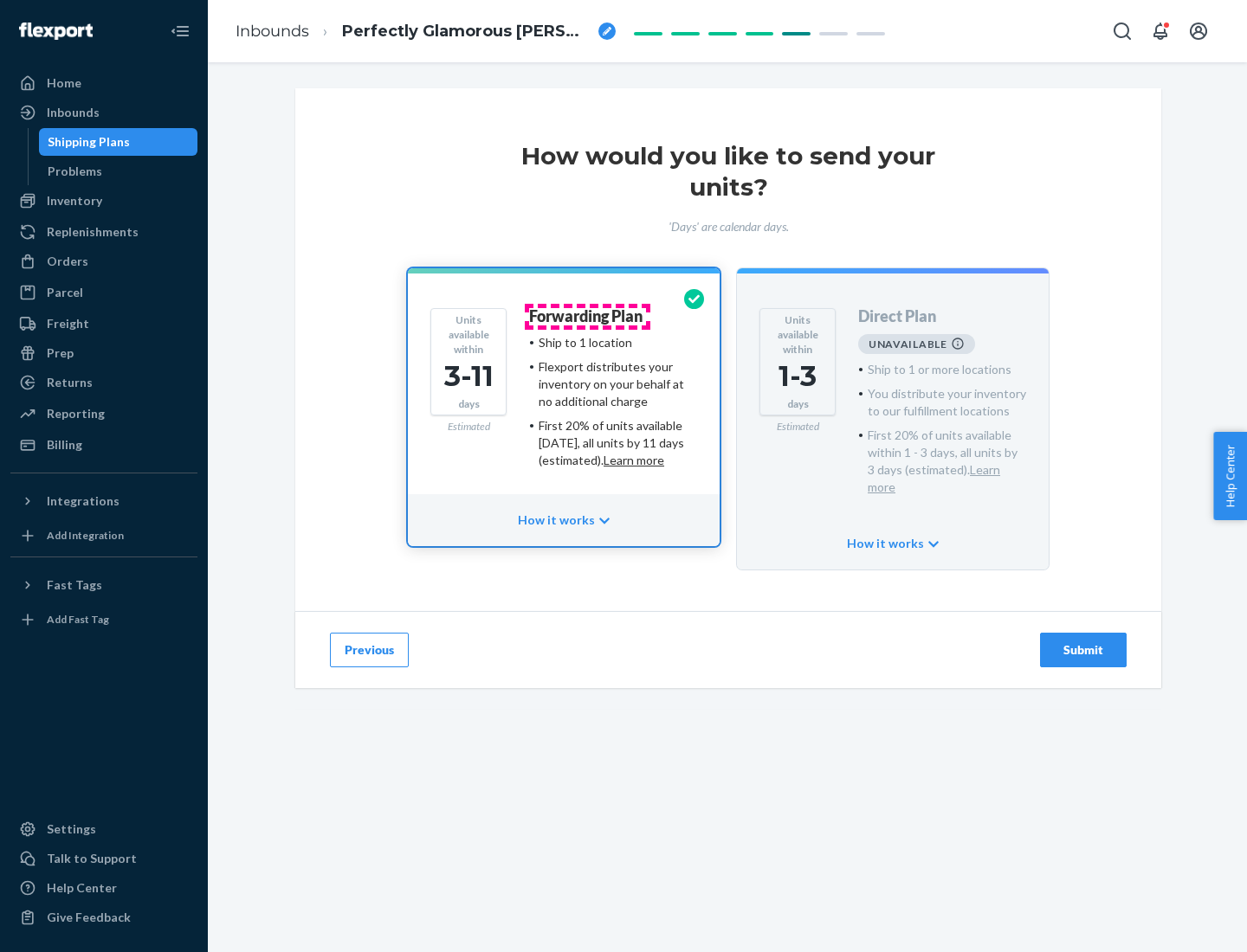
click at [587, 316] on h4 "Forwarding Plan" at bounding box center [585, 317] width 114 height 17
click at [1084, 642] on div "Submit" at bounding box center [1084, 650] width 57 height 17
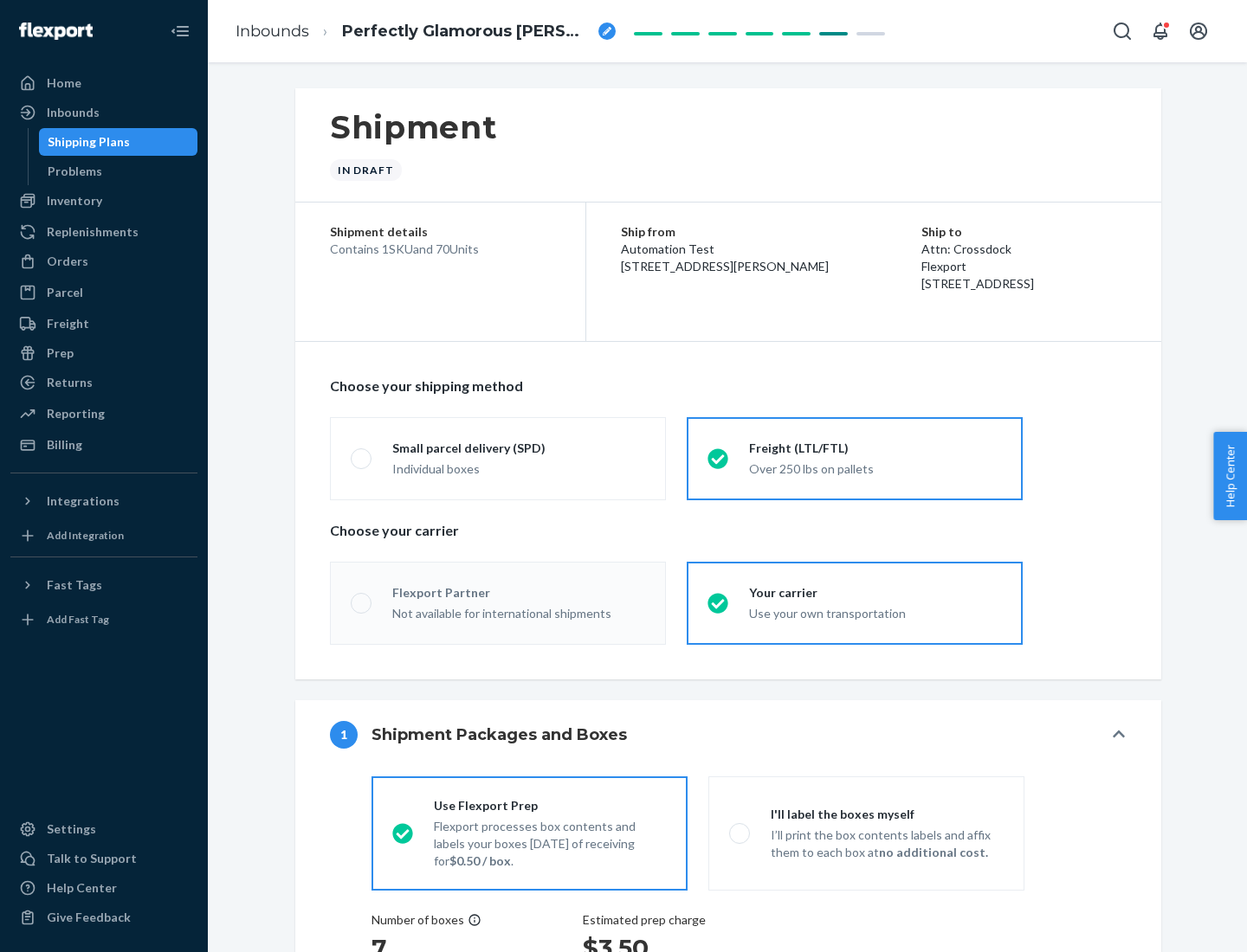
radio input "true"
radio input "false"
radio input "true"
radio input "false"
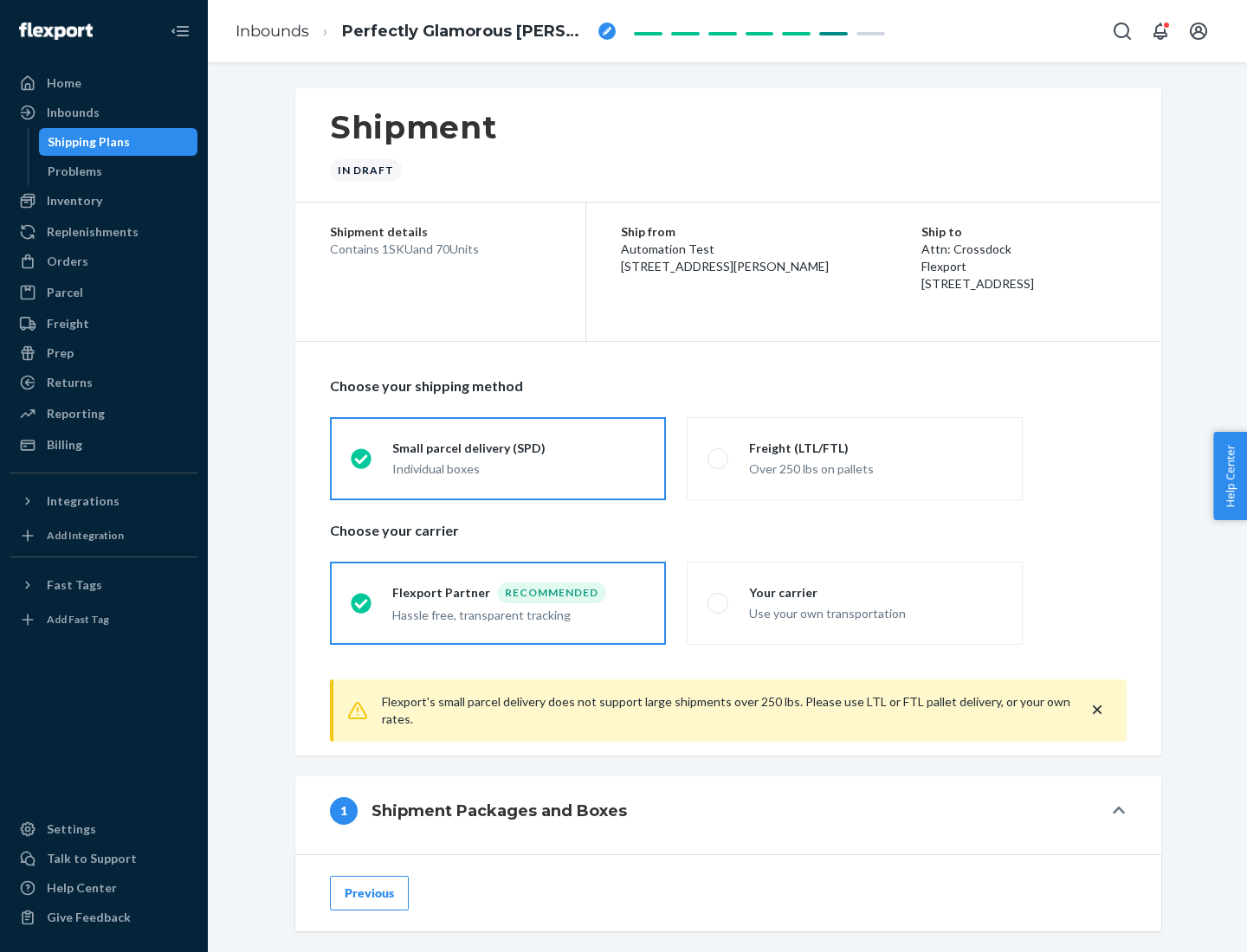
click at [519, 469] on div "Individual boxes" at bounding box center [518, 469] width 253 height 17
click at [363, 464] on input "Small parcel delivery (SPD) Individual boxes" at bounding box center [356, 458] width 12 height 12
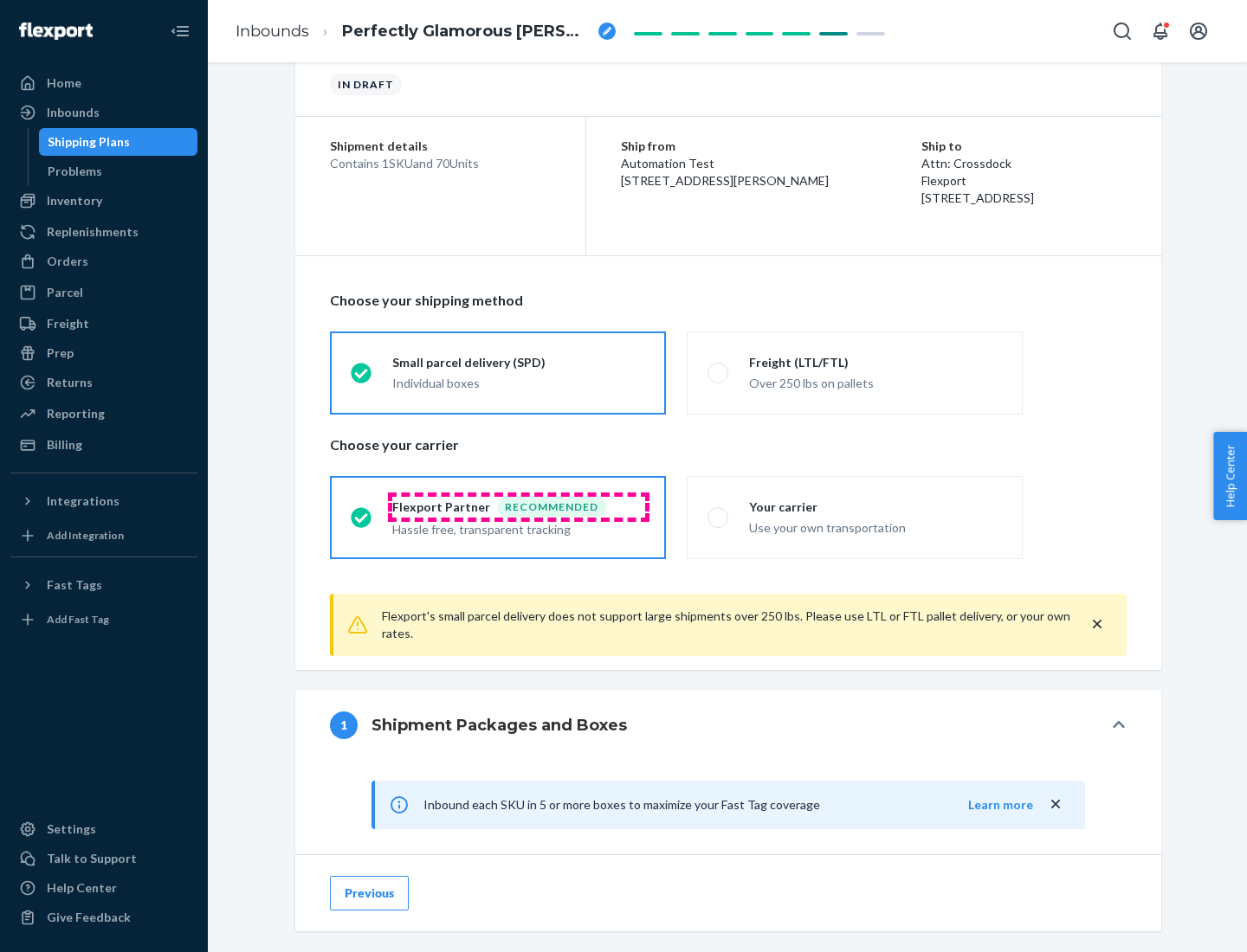
click at [519, 506] on div "Recommended" at bounding box center [551, 506] width 109 height 21
click at [363, 512] on input "Flexport Partner Recommended Hassle free, transparent tracking" at bounding box center [356, 517] width 12 height 12
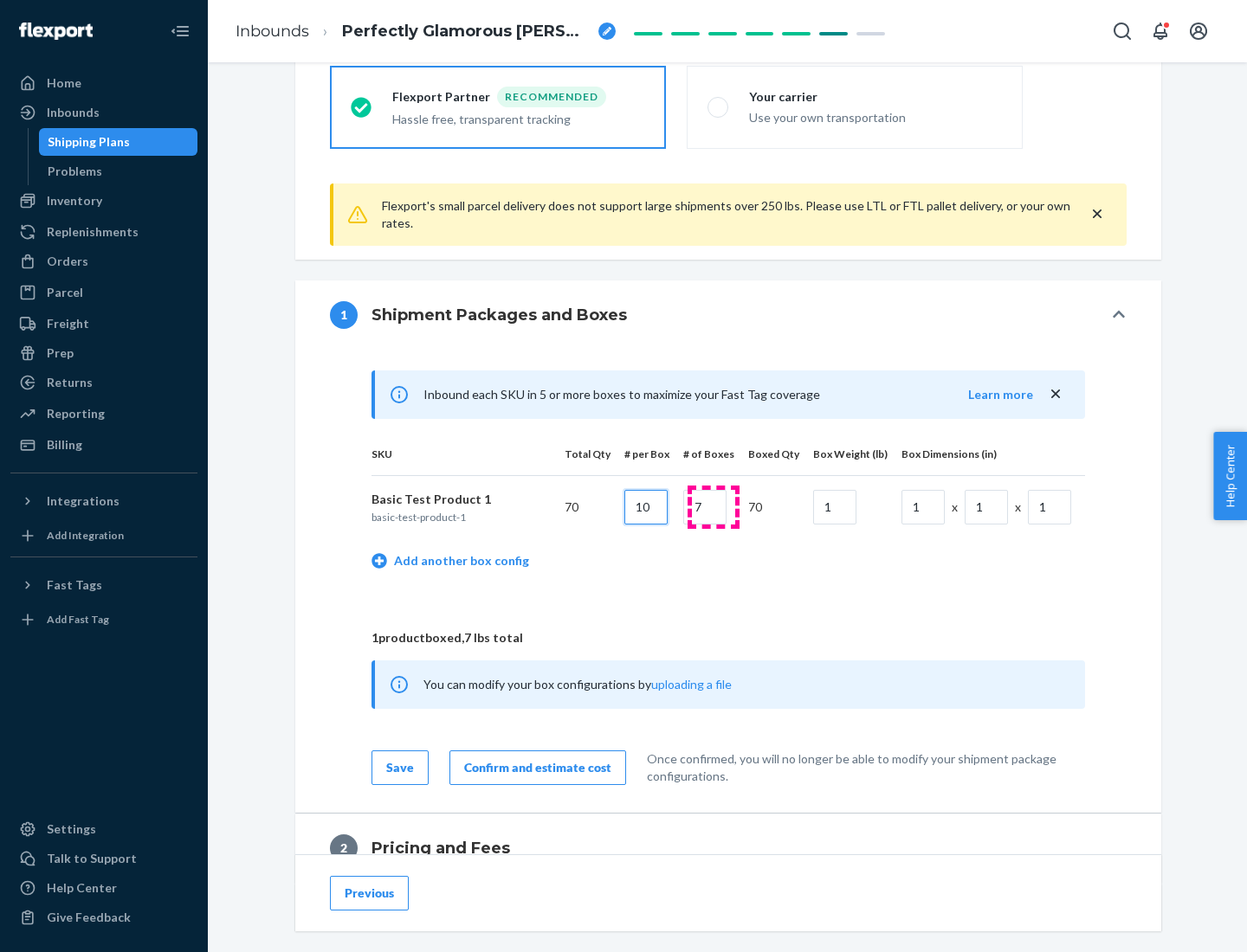
type input "10"
type input "7"
type input "1"
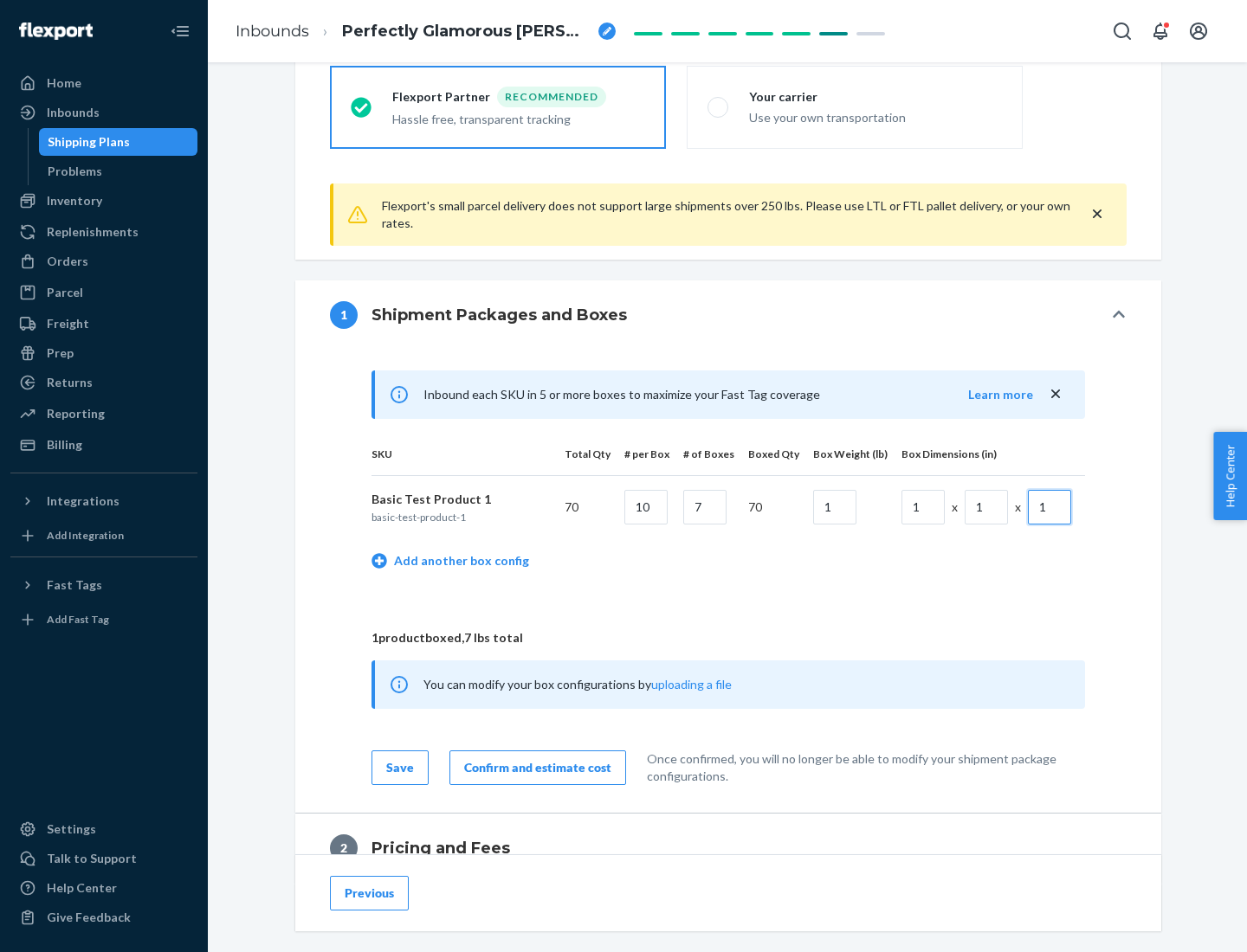
scroll to position [757, 0]
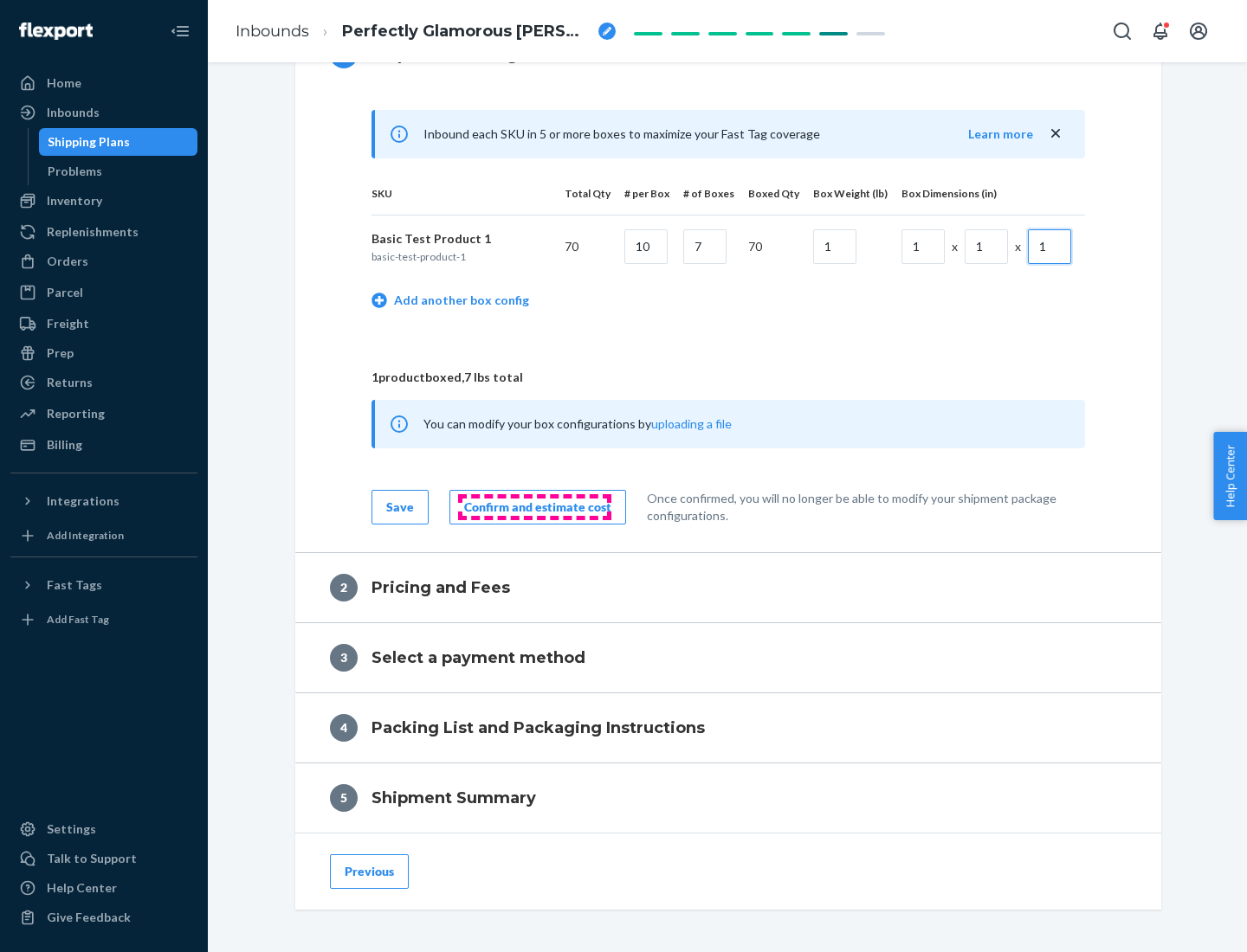
type input "1"
click at [534, 506] on div "Confirm and estimate cost" at bounding box center [538, 506] width 148 height 17
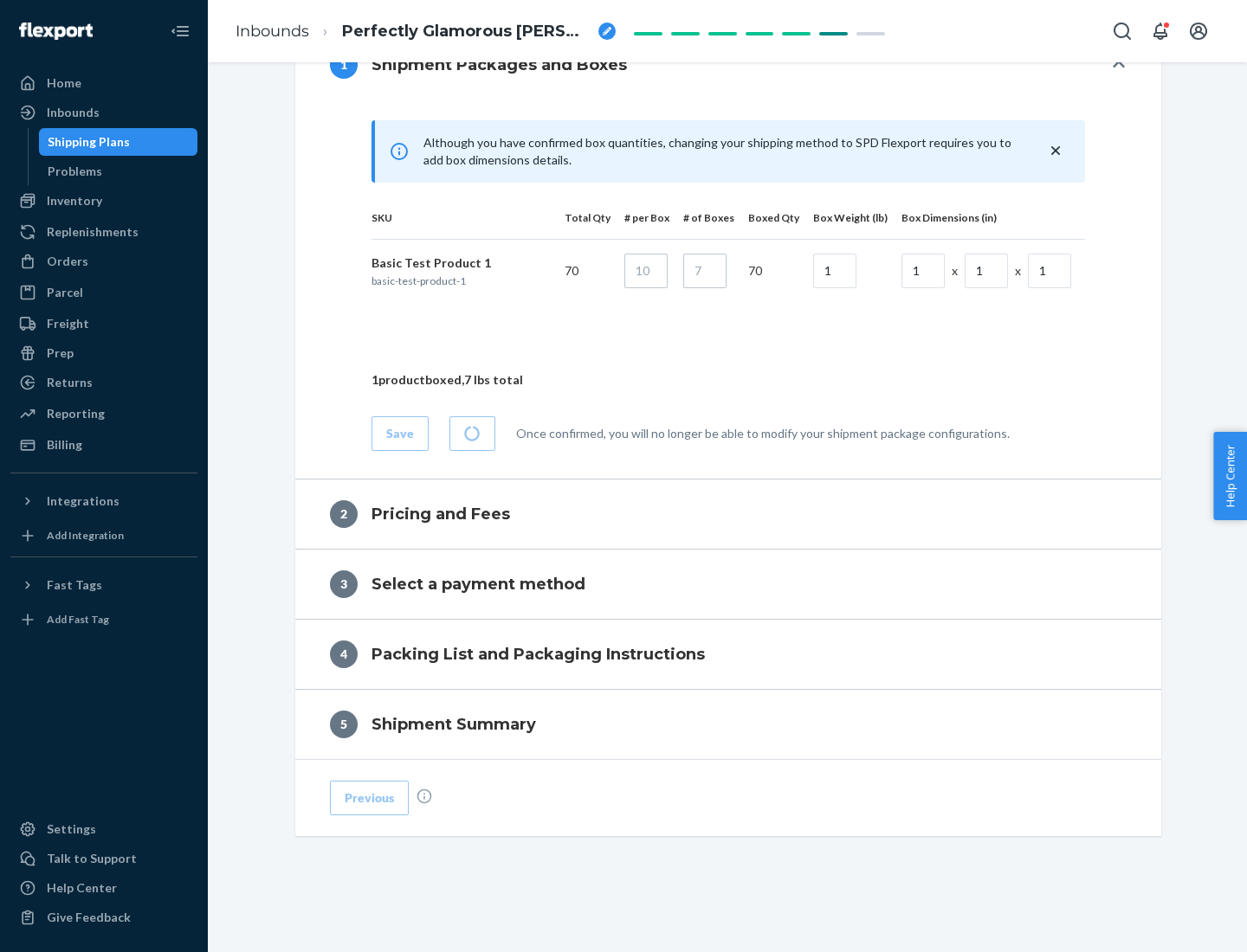
scroll to position [746, 0]
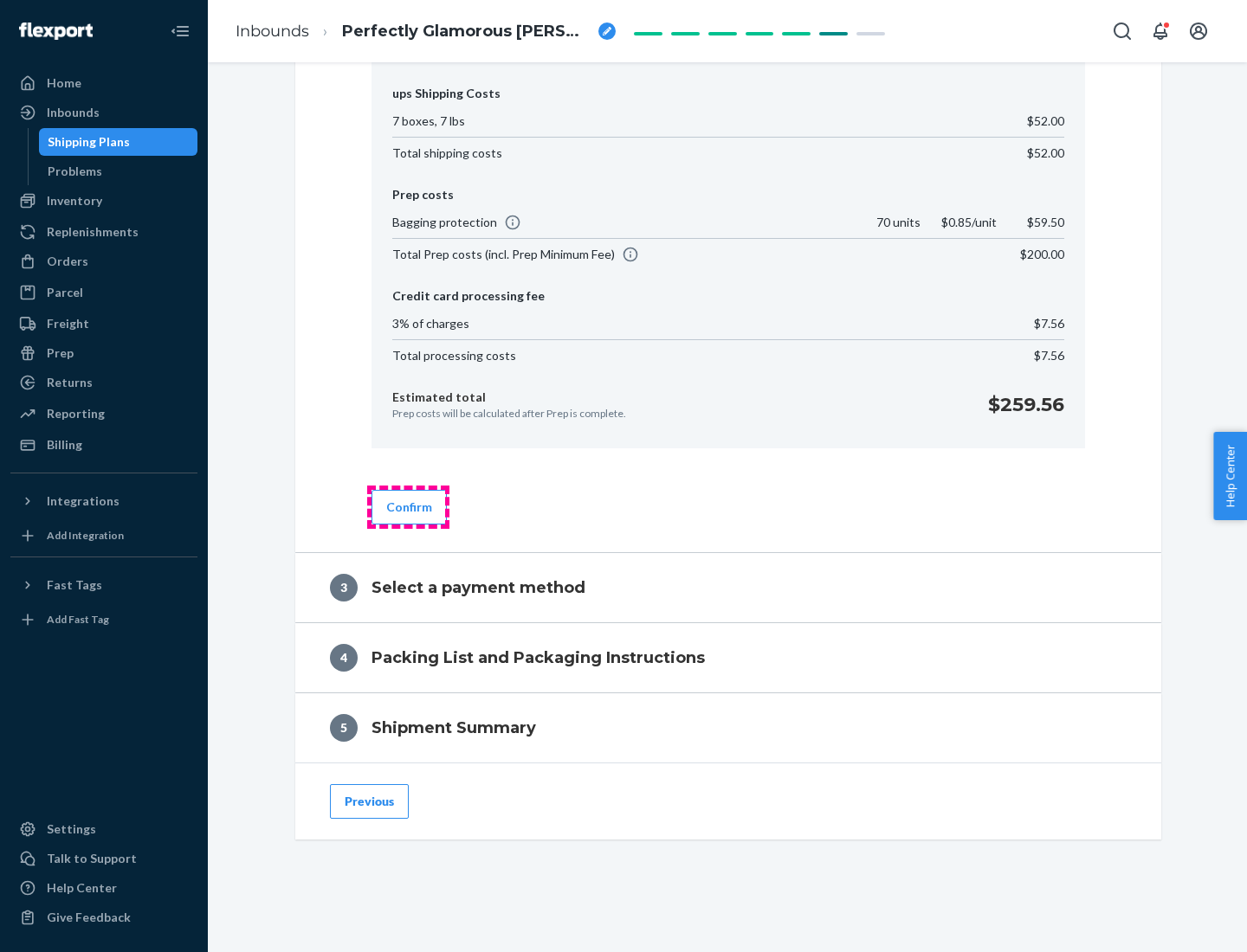
click at [408, 506] on button "Confirm" at bounding box center [409, 507] width 75 height 35
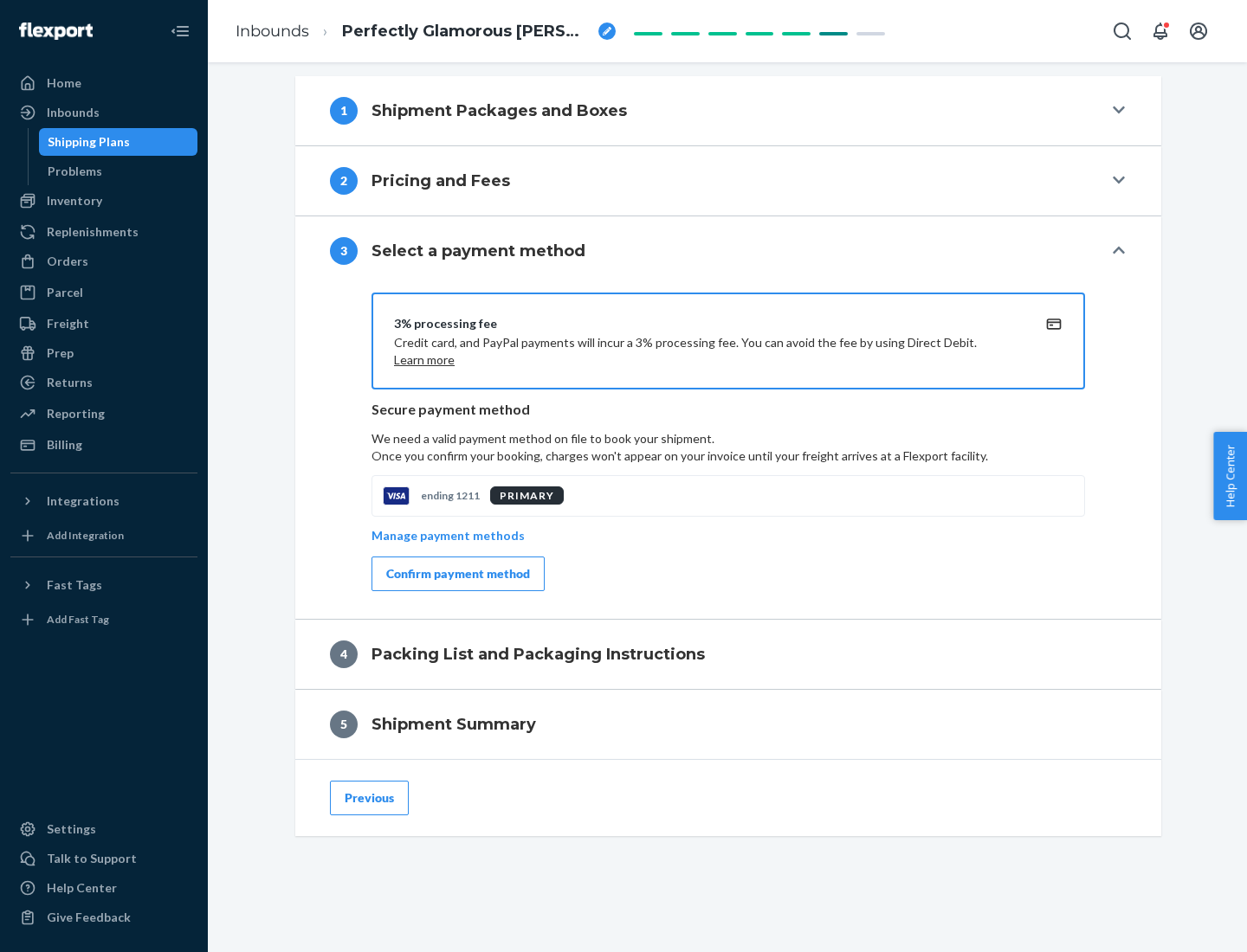
scroll to position [701, 0]
click at [457, 574] on div "Confirm payment method" at bounding box center [458, 574] width 144 height 17
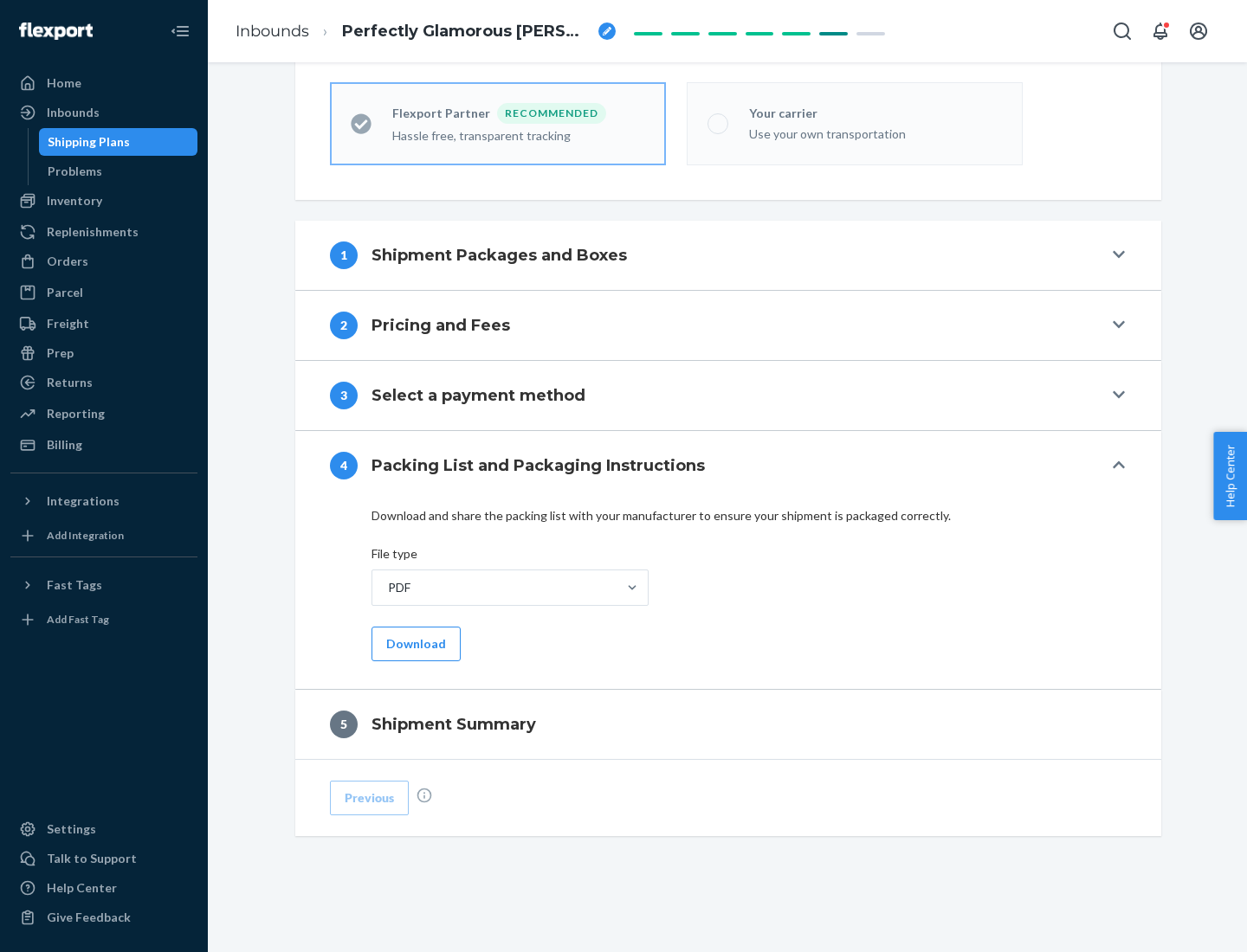
scroll to position [480, 0]
click at [414, 643] on button "Download" at bounding box center [416, 644] width 90 height 35
